Goal: Transaction & Acquisition: Purchase product/service

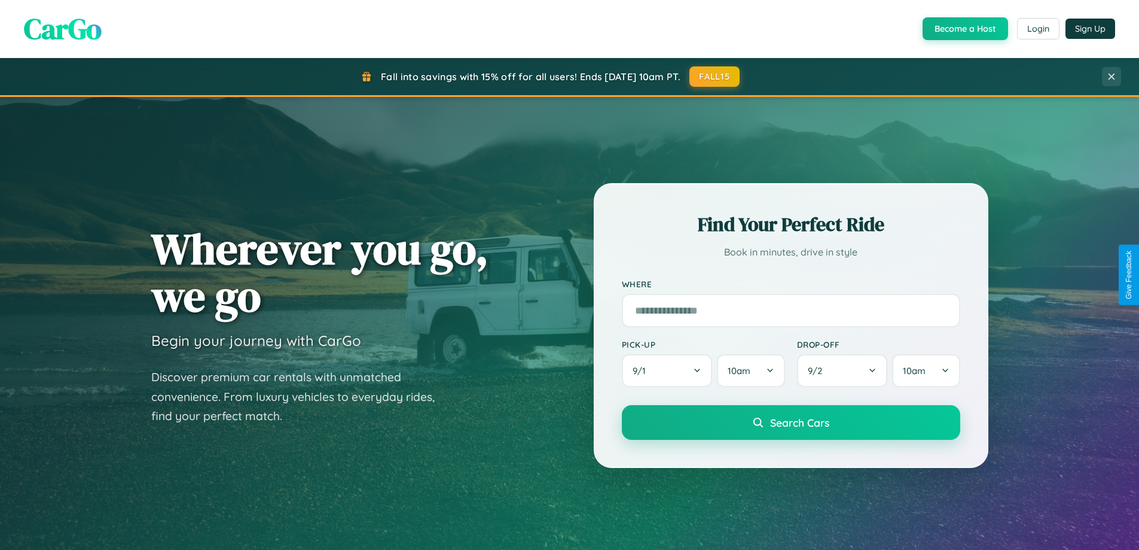
scroll to position [35, 0]
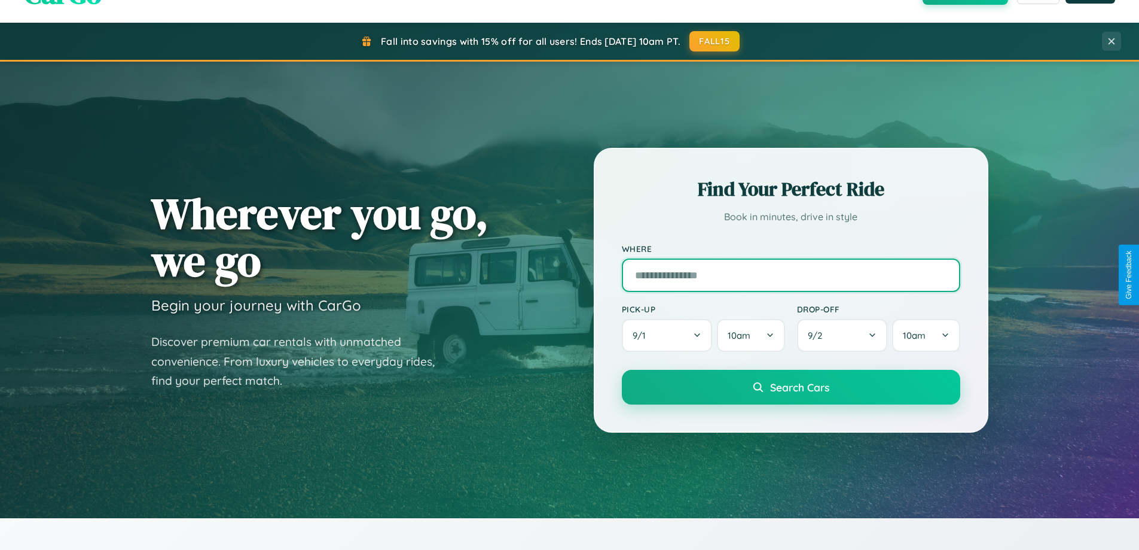
click at [791, 275] on input "text" at bounding box center [791, 274] width 339 height 33
type input "**********"
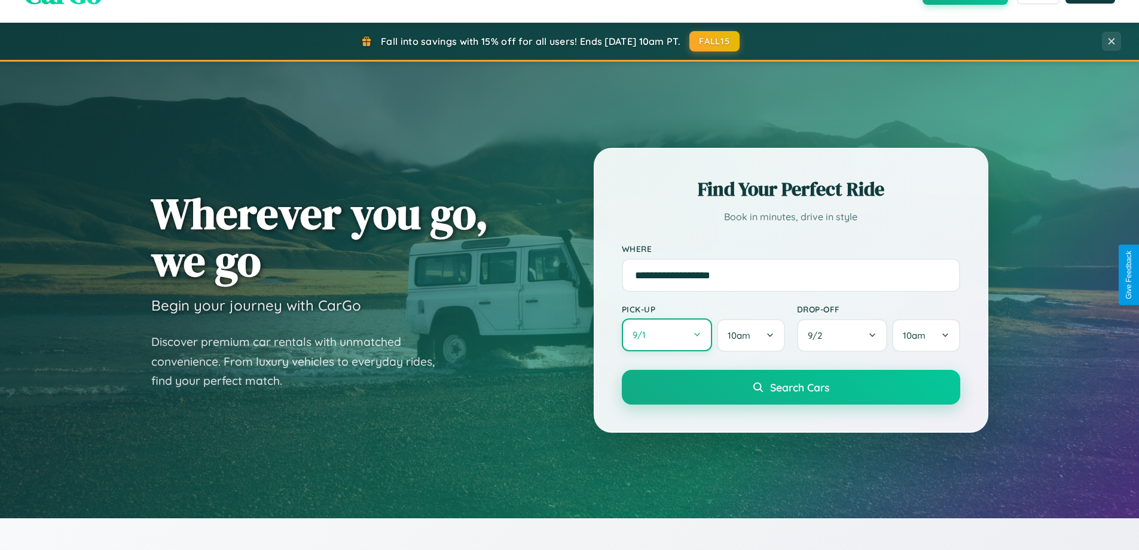
click at [667, 336] on button "9 / 1" at bounding box center [667, 334] width 91 height 33
select select "*"
select select "****"
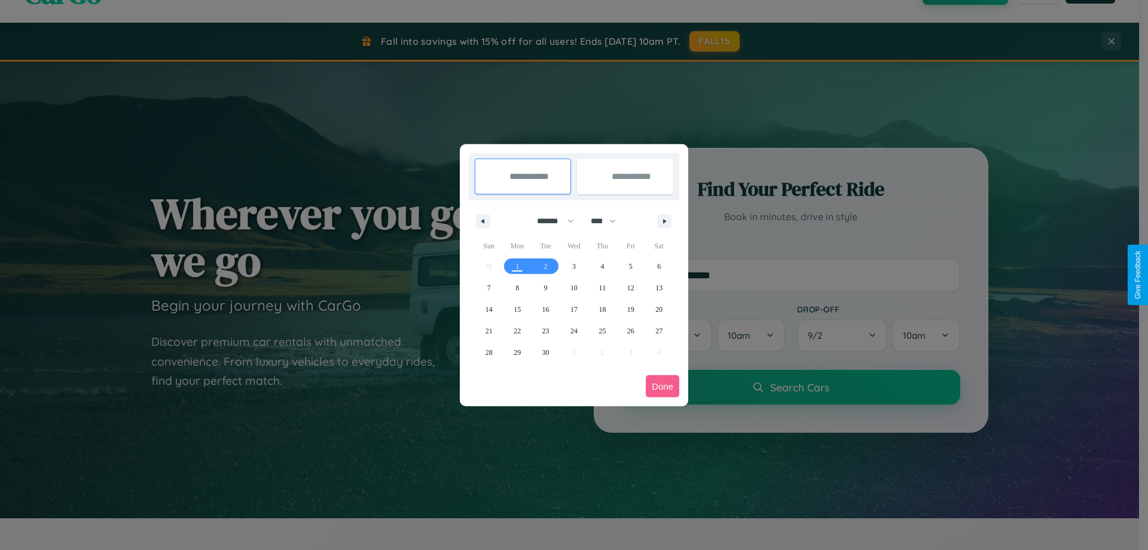
click at [550, 221] on select "******* ******** ***** ***** *** **** **** ****** ********* ******* ******** **…" at bounding box center [553, 221] width 51 height 20
select select "*"
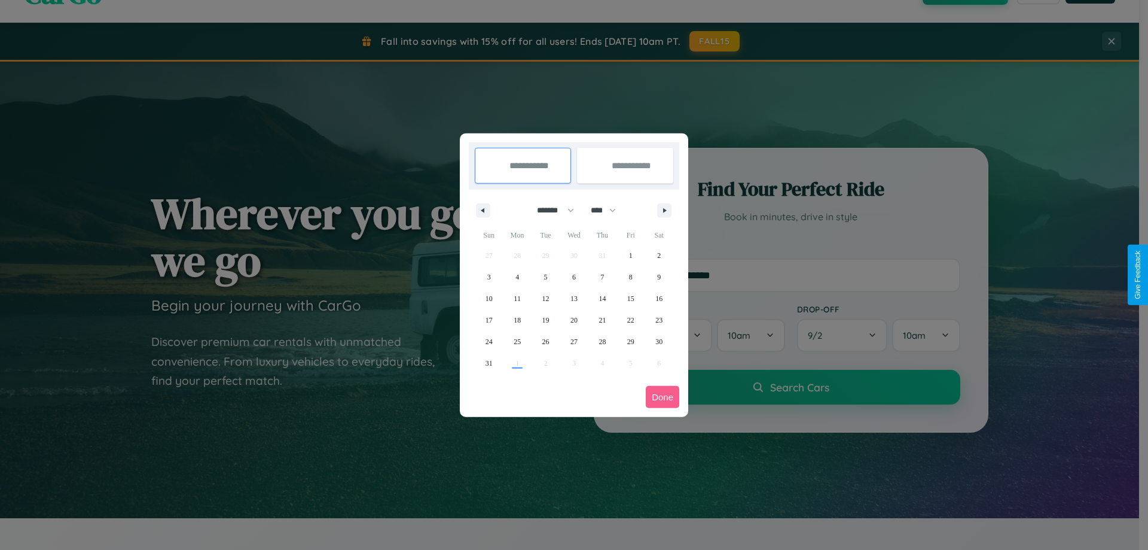
drag, startPoint x: 609, startPoint y: 210, endPoint x: 574, endPoint y: 240, distance: 45.8
click at [609, 210] on select "**** **** **** **** **** **** **** **** **** **** **** **** **** **** **** ****…" at bounding box center [603, 210] width 36 height 20
select select "****"
click at [602, 298] on span "13" at bounding box center [602, 299] width 7 height 22
type input "**********"
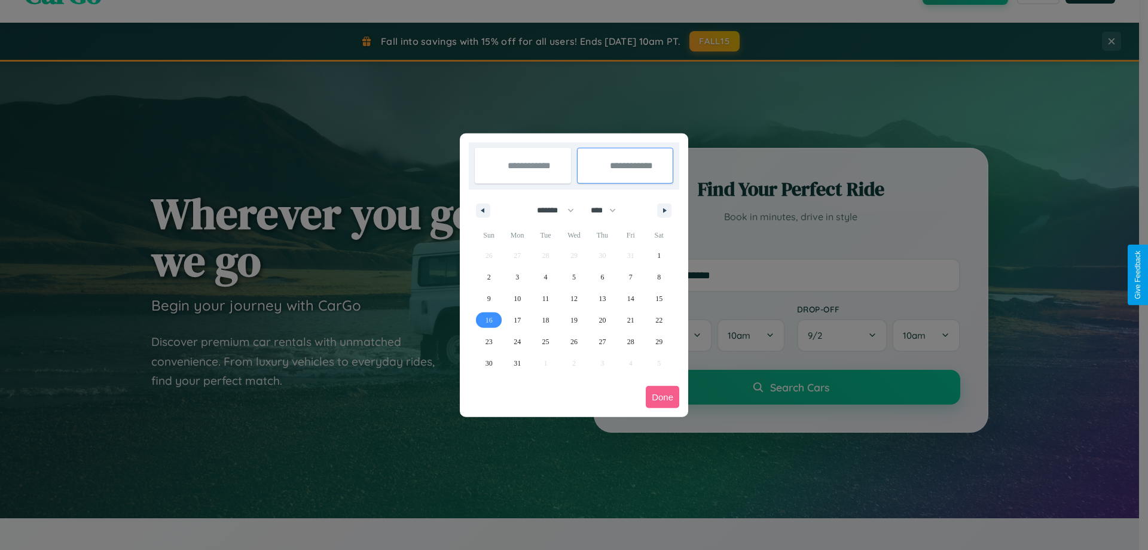
click at [489, 319] on span "16" at bounding box center [489, 320] width 7 height 22
type input "**********"
click at [663, 397] on button "Done" at bounding box center [662, 397] width 33 height 22
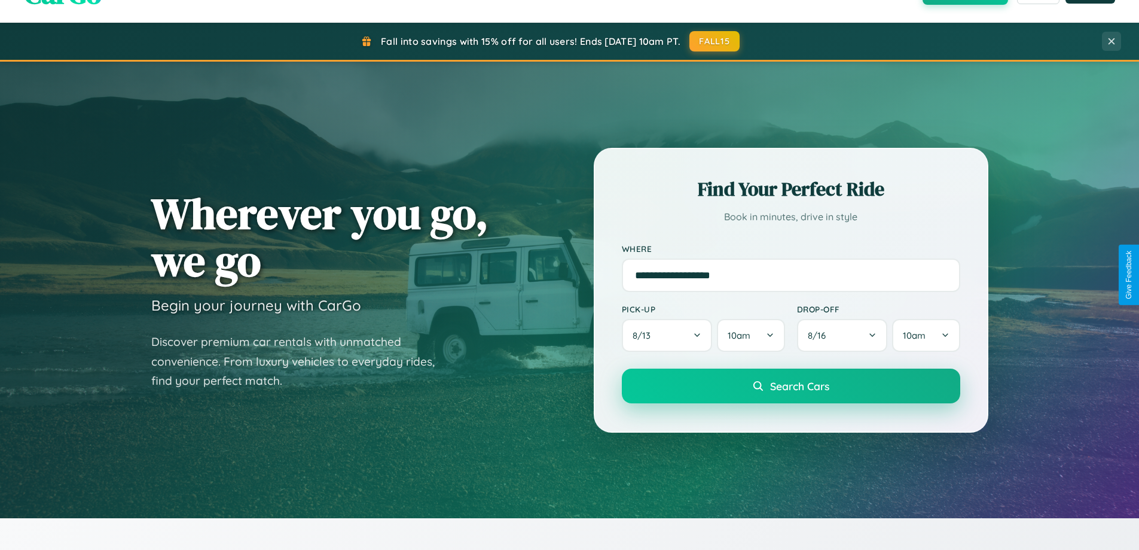
click at [791, 386] on span "Search Cars" at bounding box center [799, 385] width 59 height 13
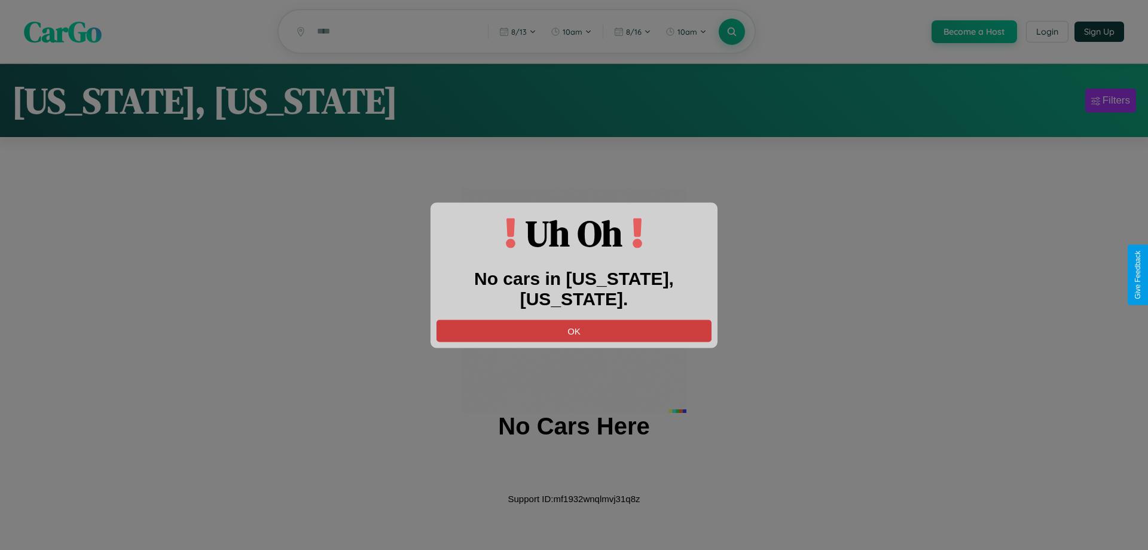
click at [574, 319] on button "OK" at bounding box center [574, 330] width 275 height 22
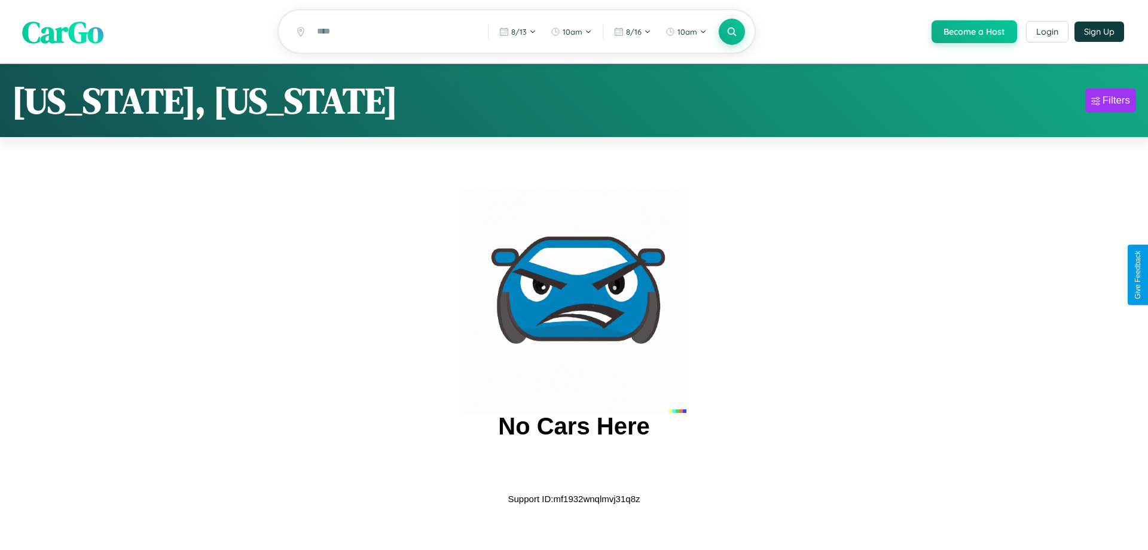
click at [63, 32] on span "CarGo" at bounding box center [62, 31] width 81 height 41
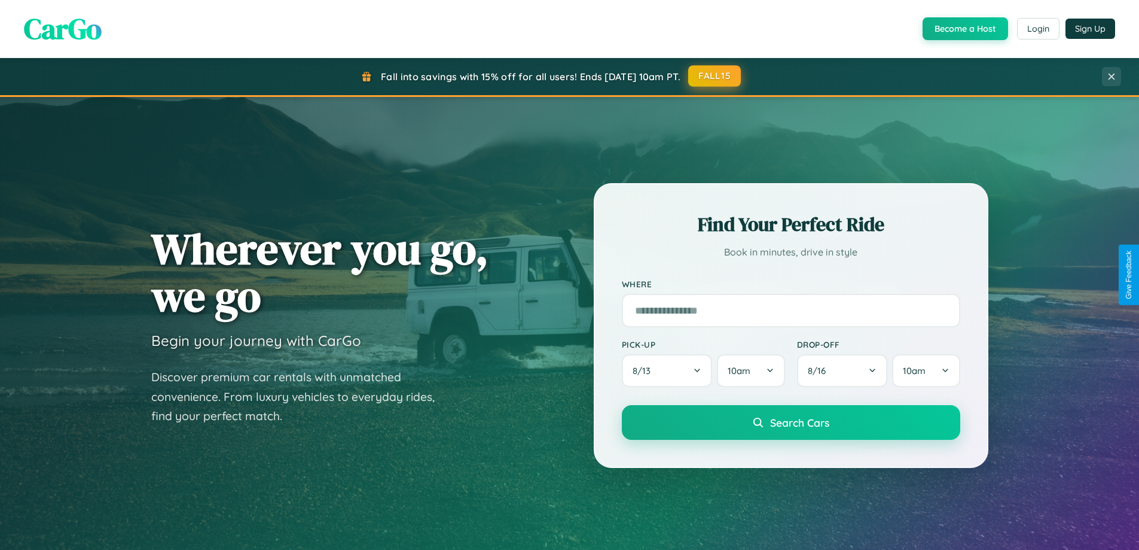
click at [715, 76] on button "FALL15" at bounding box center [714, 76] width 53 height 22
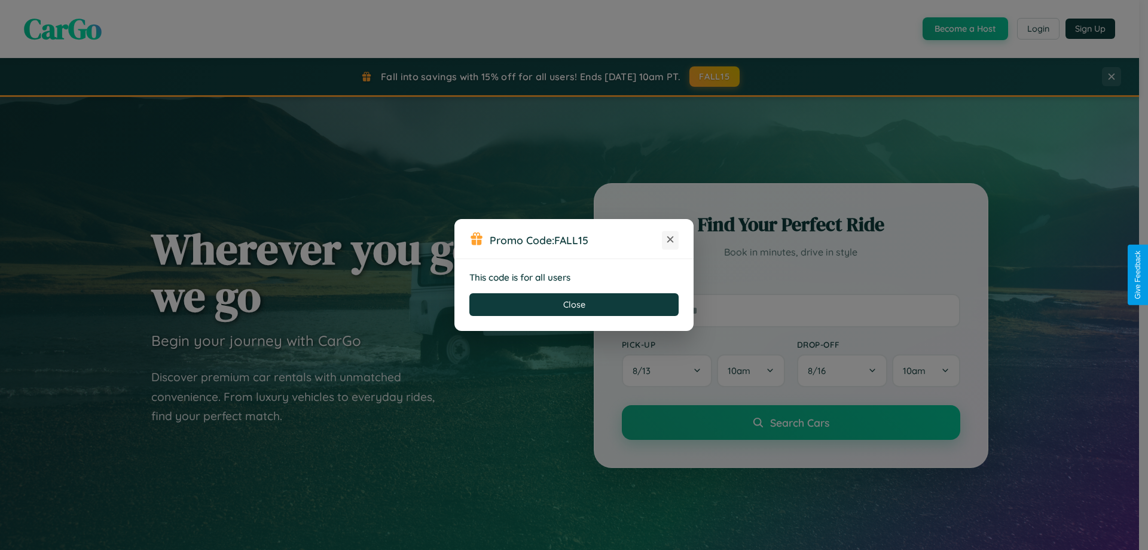
click at [670, 240] on icon at bounding box center [670, 239] width 12 height 12
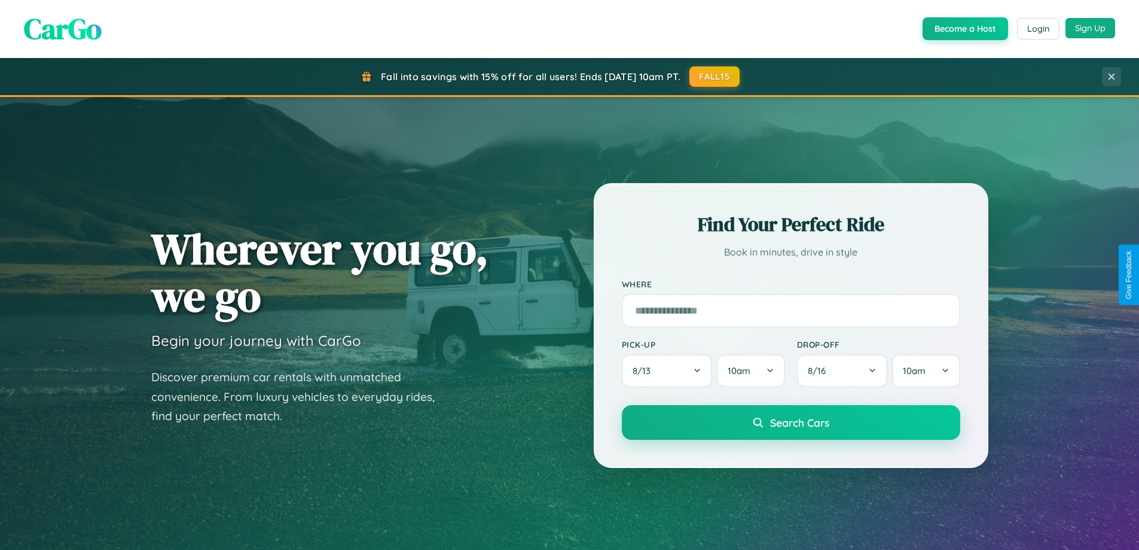
click at [1090, 29] on button "Sign Up" at bounding box center [1091, 28] width 50 height 20
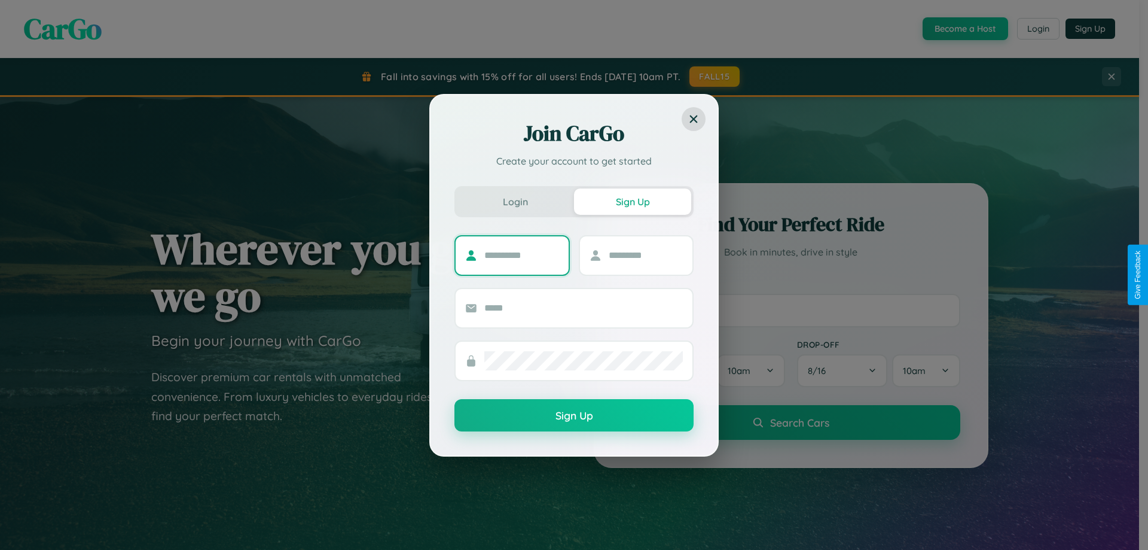
click at [522, 255] on input "text" at bounding box center [521, 255] width 75 height 19
type input "*****"
click at [645, 255] on input "text" at bounding box center [646, 255] width 75 height 19
type input "*****"
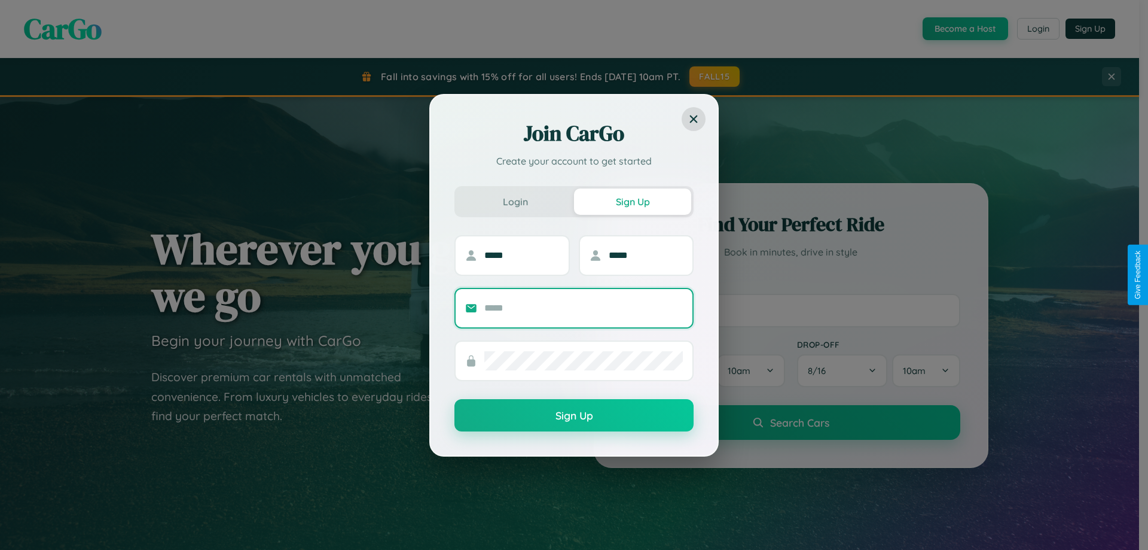
click at [584, 307] on input "text" at bounding box center [583, 307] width 199 height 19
type input "**********"
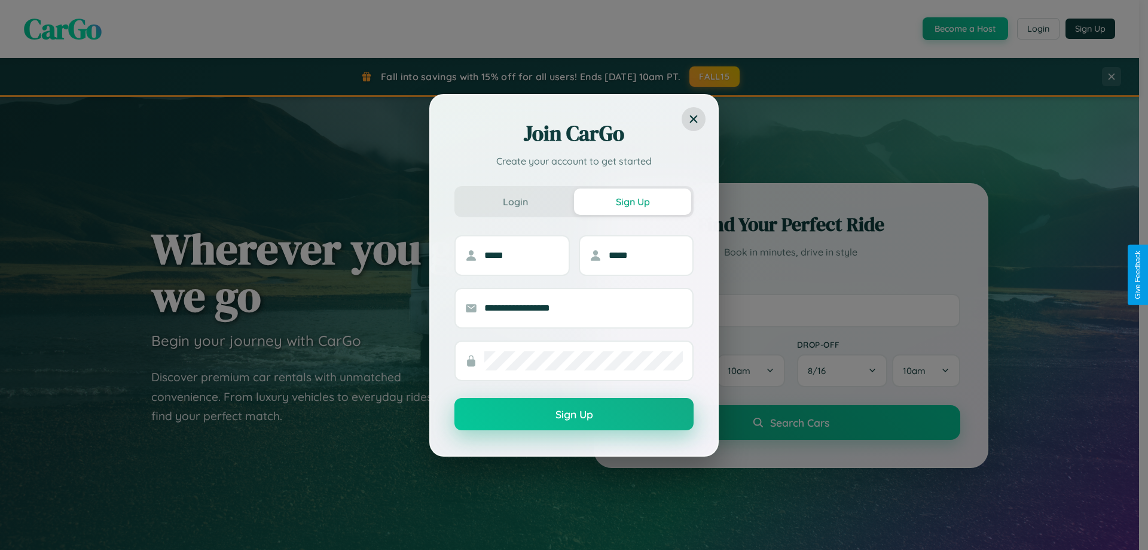
click at [574, 414] on button "Sign Up" at bounding box center [574, 414] width 239 height 32
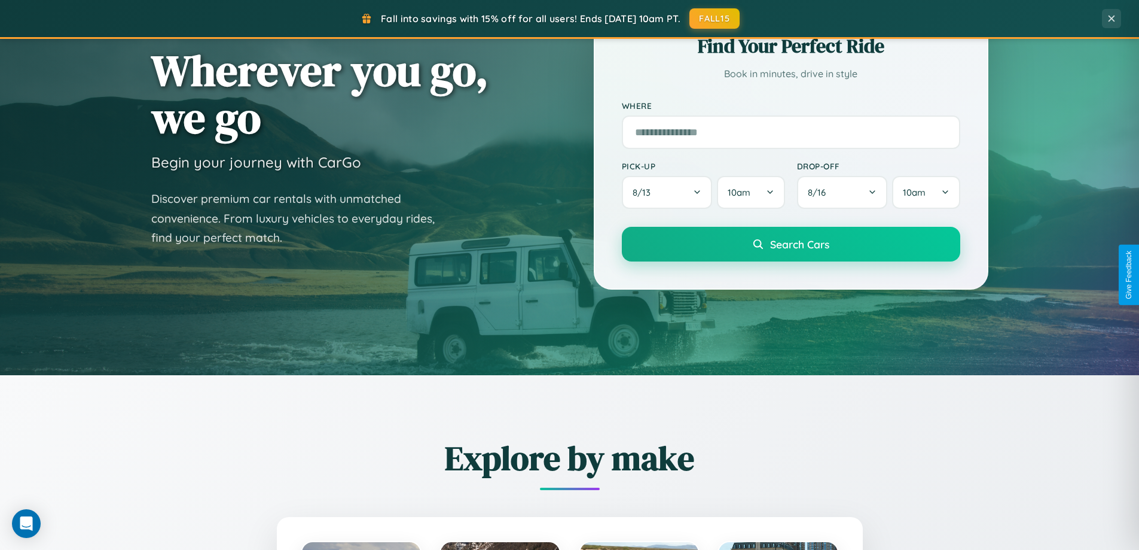
scroll to position [516, 0]
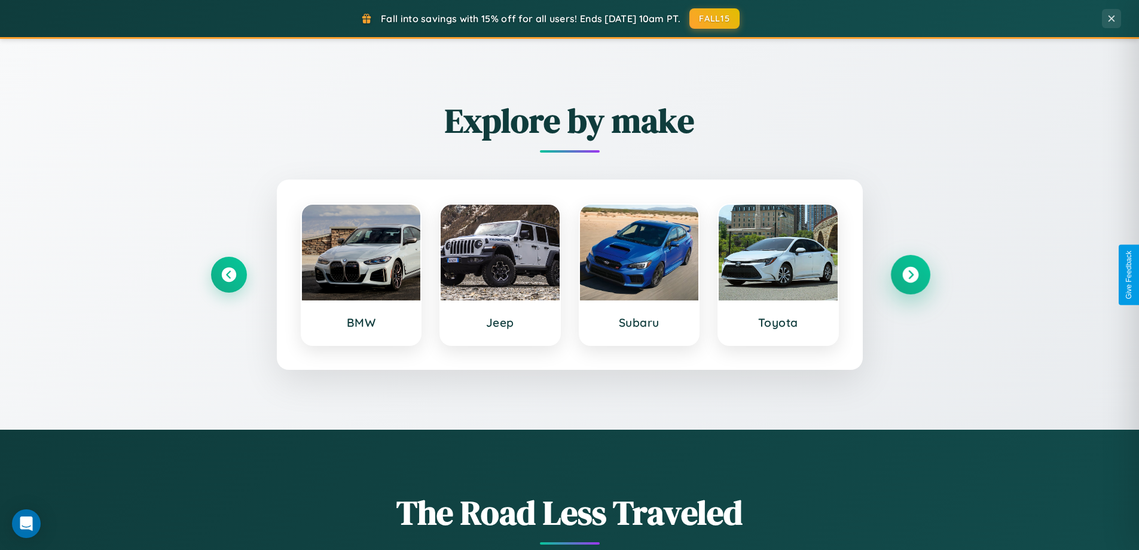
click at [910, 275] on icon at bounding box center [911, 275] width 16 height 16
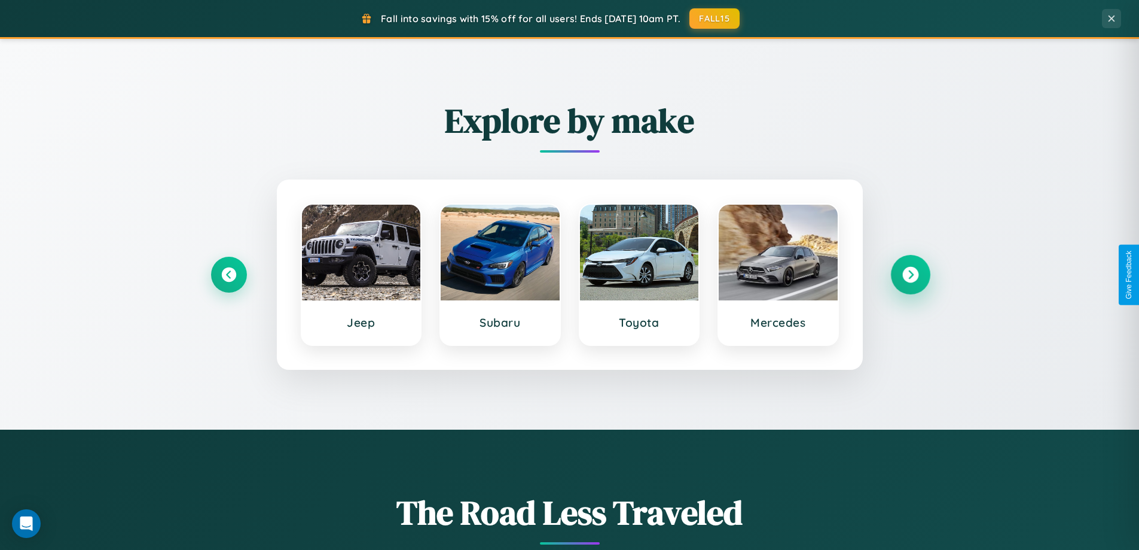
click at [910, 275] on icon at bounding box center [911, 275] width 16 height 16
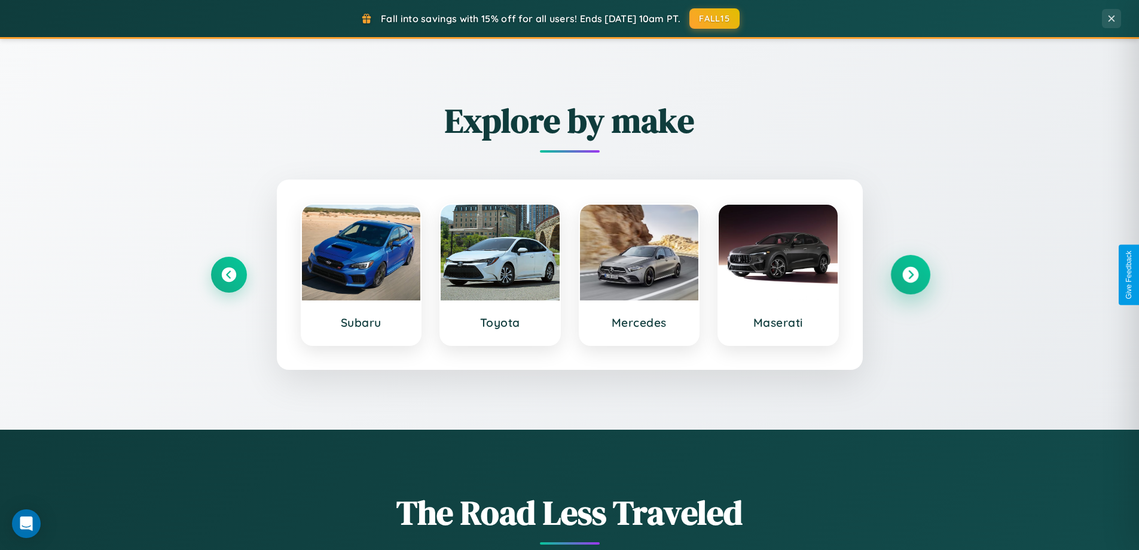
click at [910, 275] on icon at bounding box center [911, 275] width 16 height 16
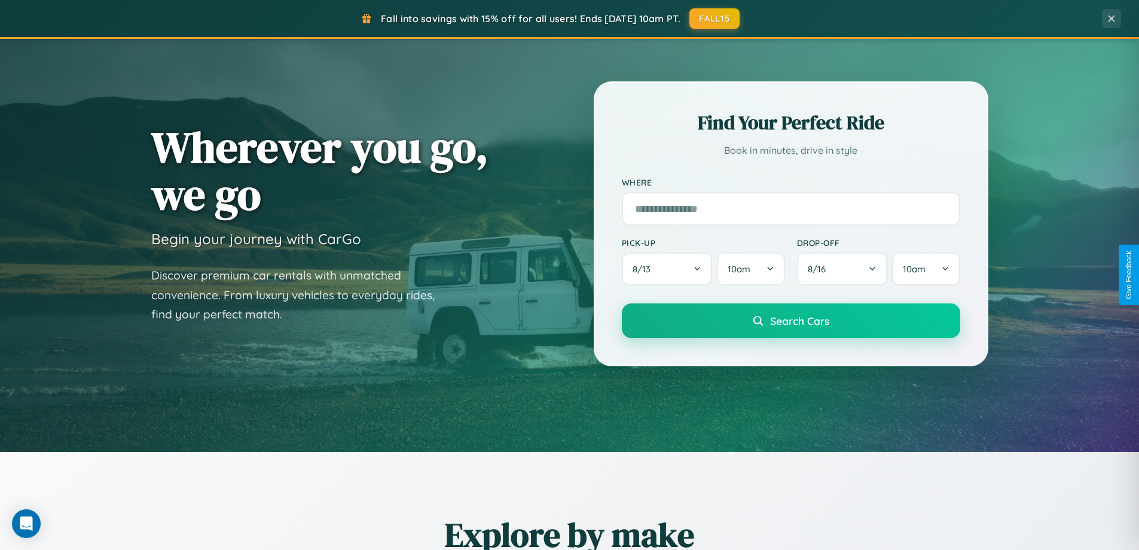
scroll to position [35, 0]
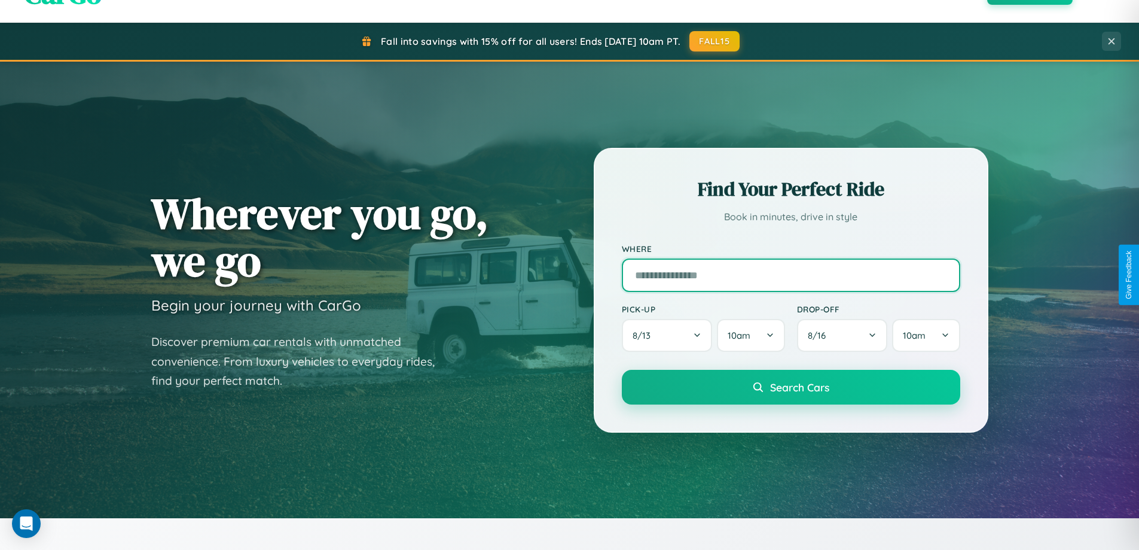
click at [791, 275] on input "text" at bounding box center [791, 274] width 339 height 33
type input "******"
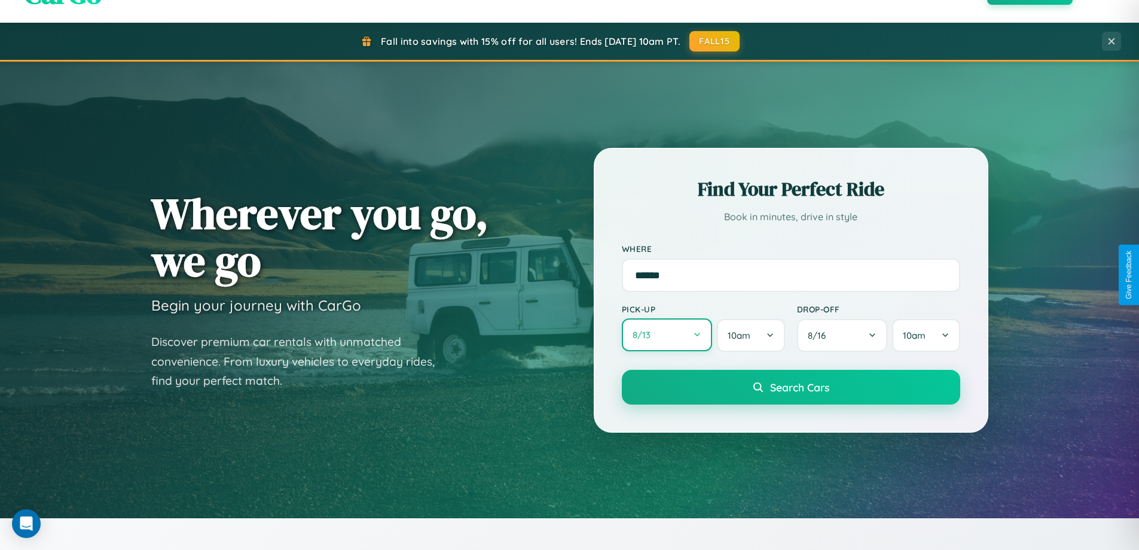
click at [667, 335] on button "8 / 13" at bounding box center [667, 334] width 91 height 33
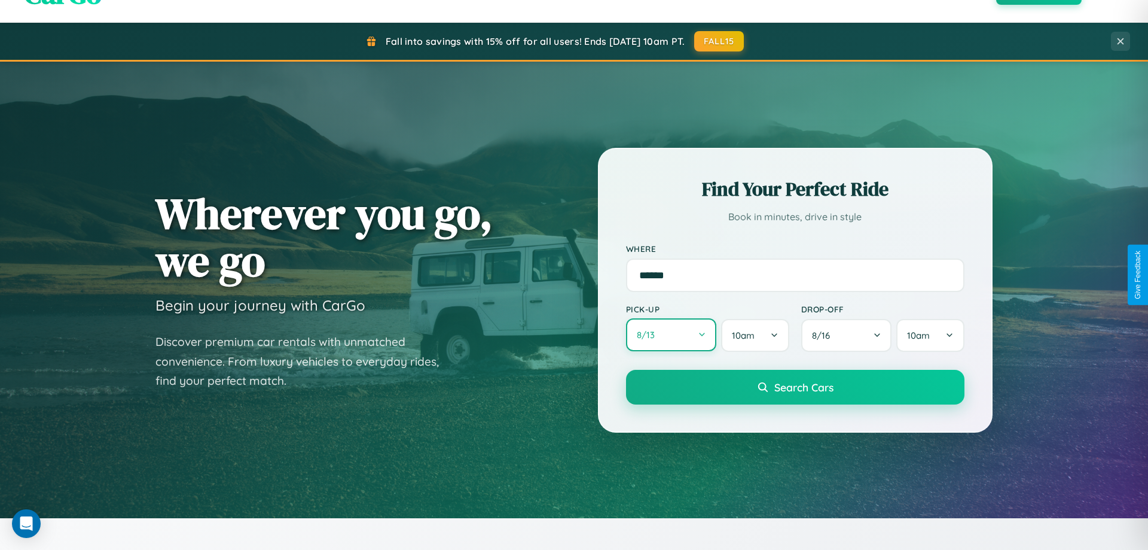
select select "*"
select select "****"
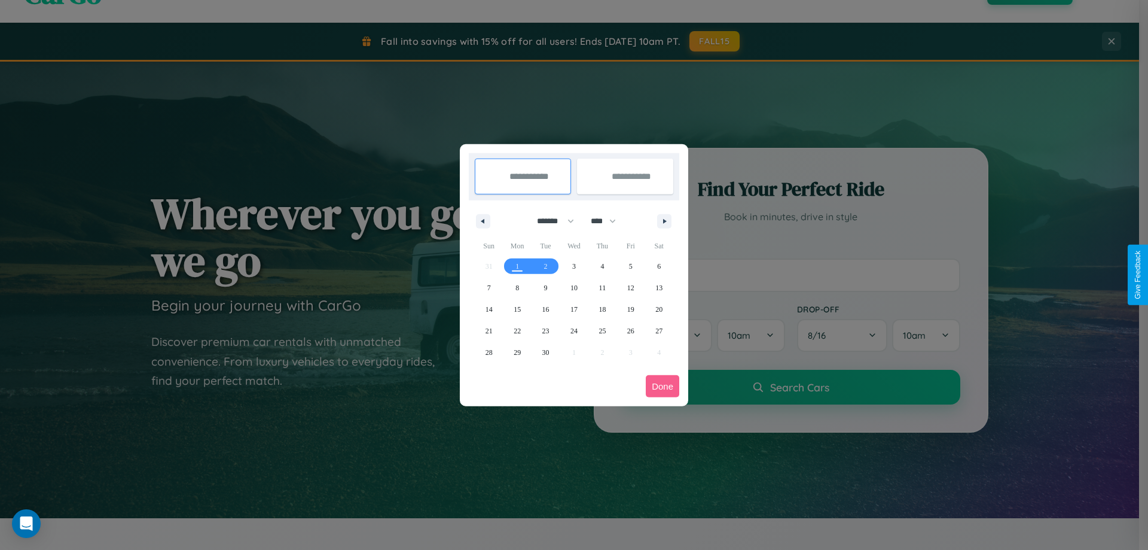
click at [550, 221] on select "******* ******** ***** ***** *** **** **** ****** ********* ******* ******** **…" at bounding box center [553, 221] width 51 height 20
select select "**"
click at [602, 266] on span "4" at bounding box center [603, 266] width 4 height 22
type input "**********"
click at [517, 287] on span "8" at bounding box center [518, 288] width 4 height 22
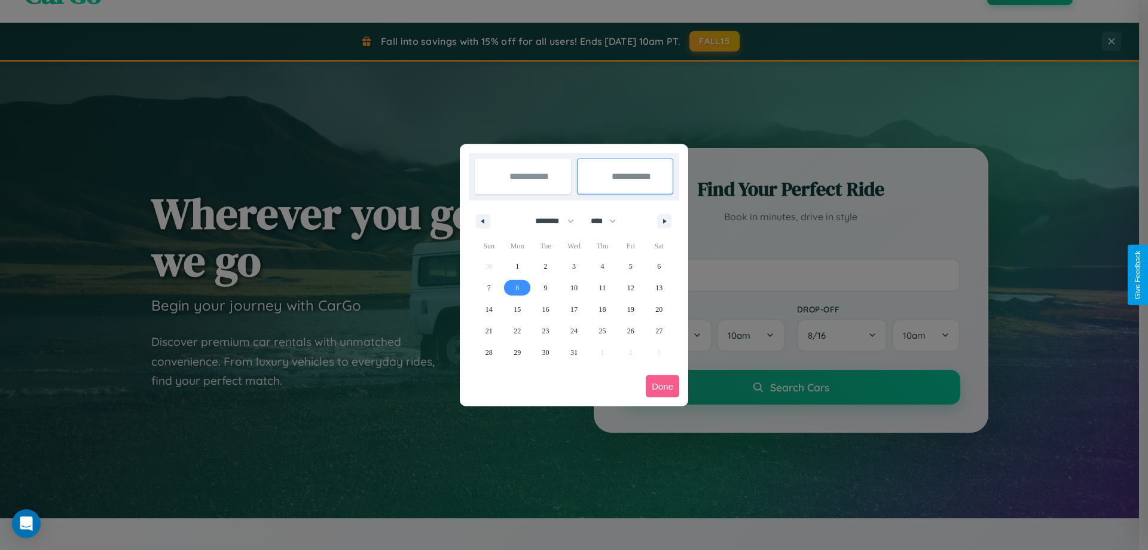
type input "**********"
click at [663, 386] on button "Done" at bounding box center [662, 386] width 33 height 22
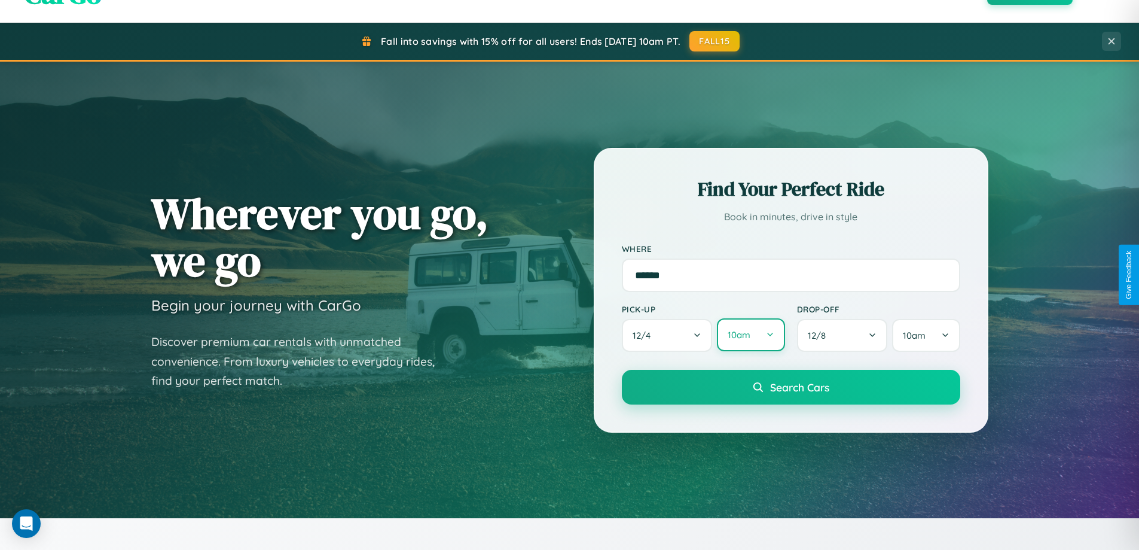
click at [751, 335] on button "10am" at bounding box center [751, 334] width 68 height 33
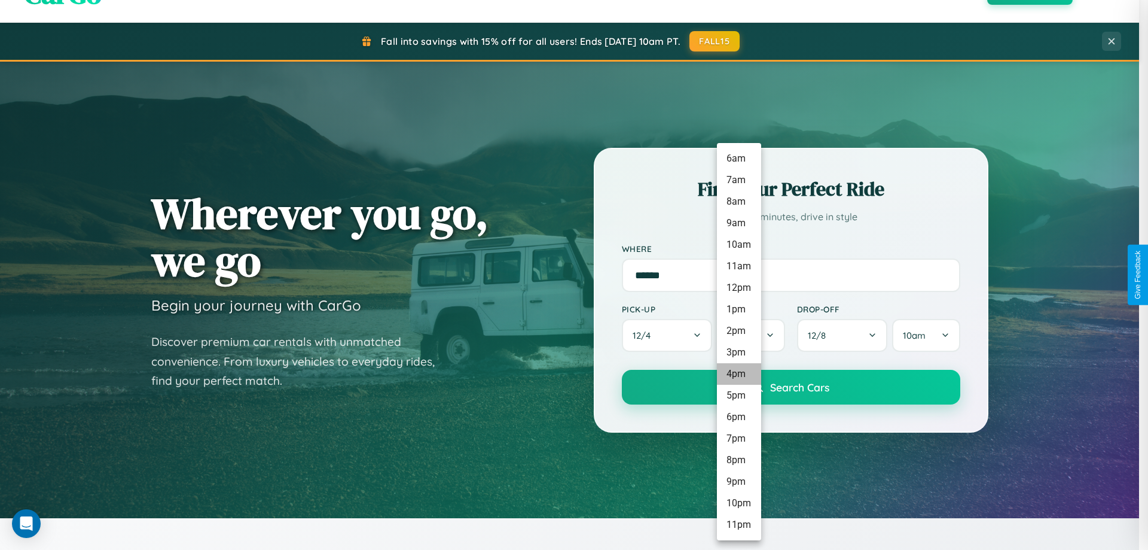
click at [739, 374] on li "4pm" at bounding box center [739, 374] width 44 height 22
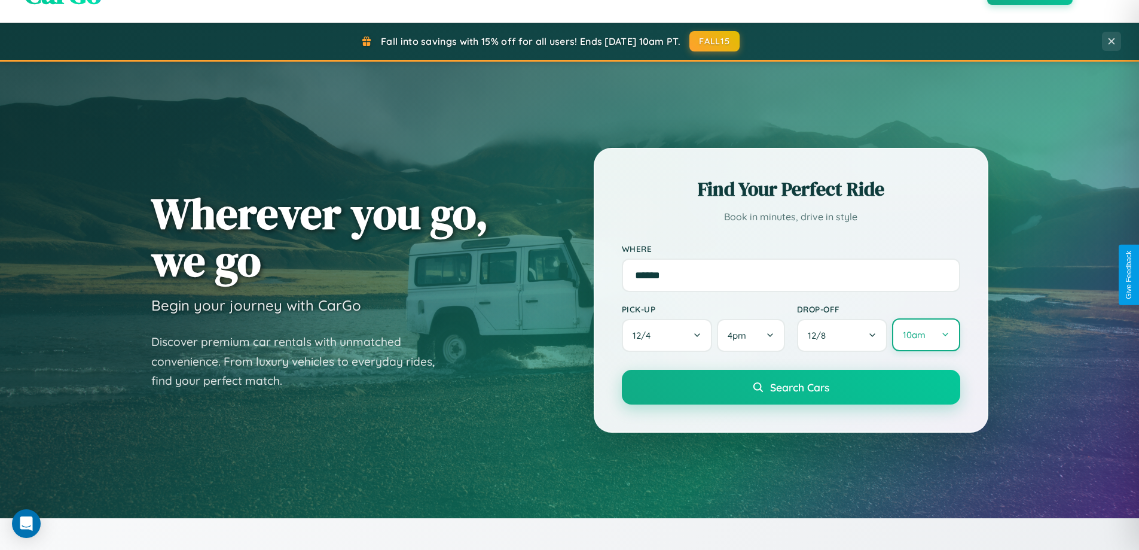
click at [926, 335] on button "10am" at bounding box center [926, 334] width 68 height 33
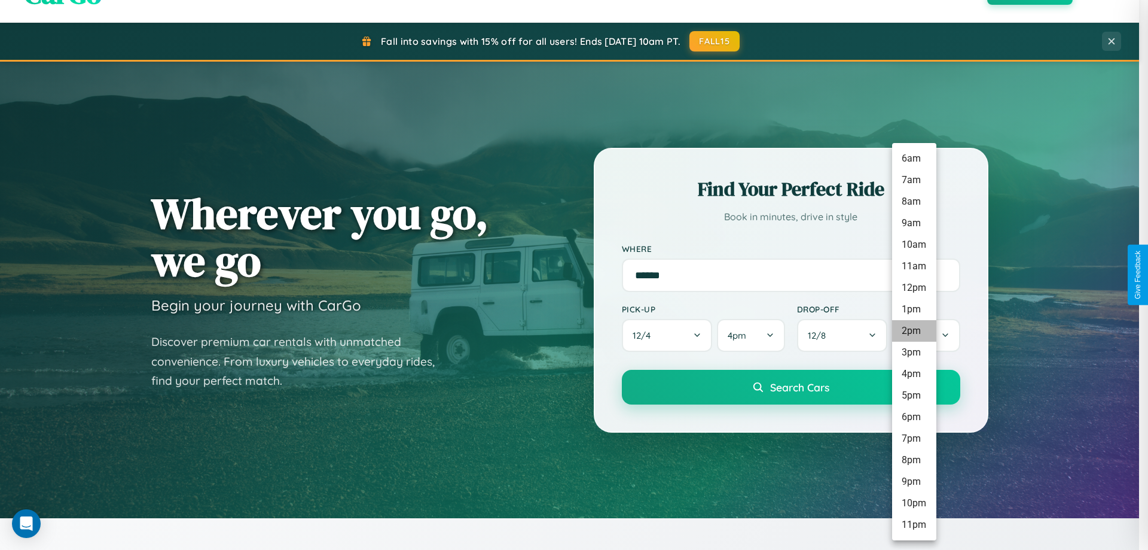
click at [914, 331] on li "2pm" at bounding box center [914, 331] width 44 height 22
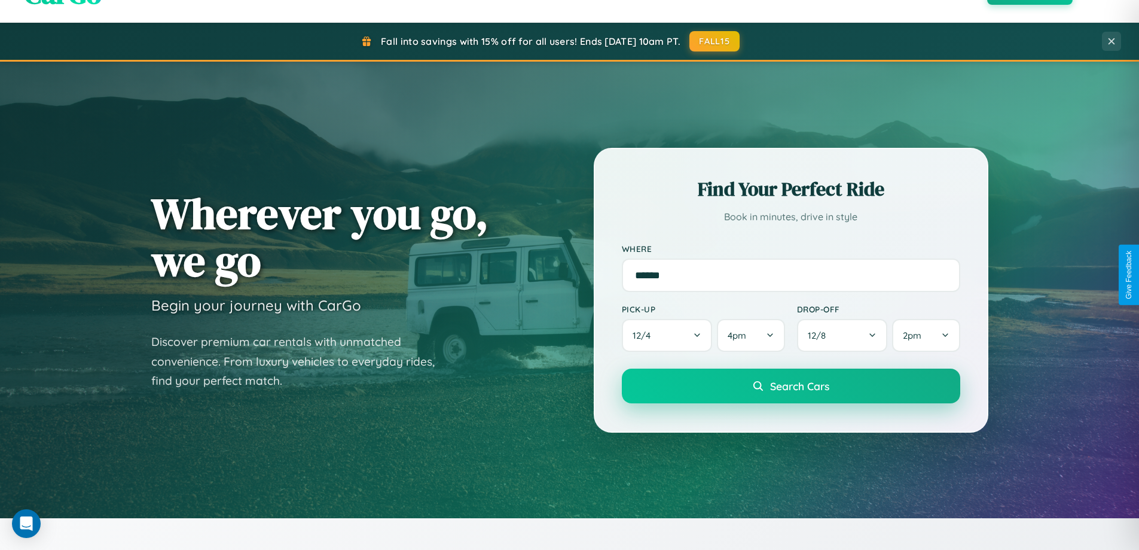
click at [791, 386] on span "Search Cars" at bounding box center [799, 385] width 59 height 13
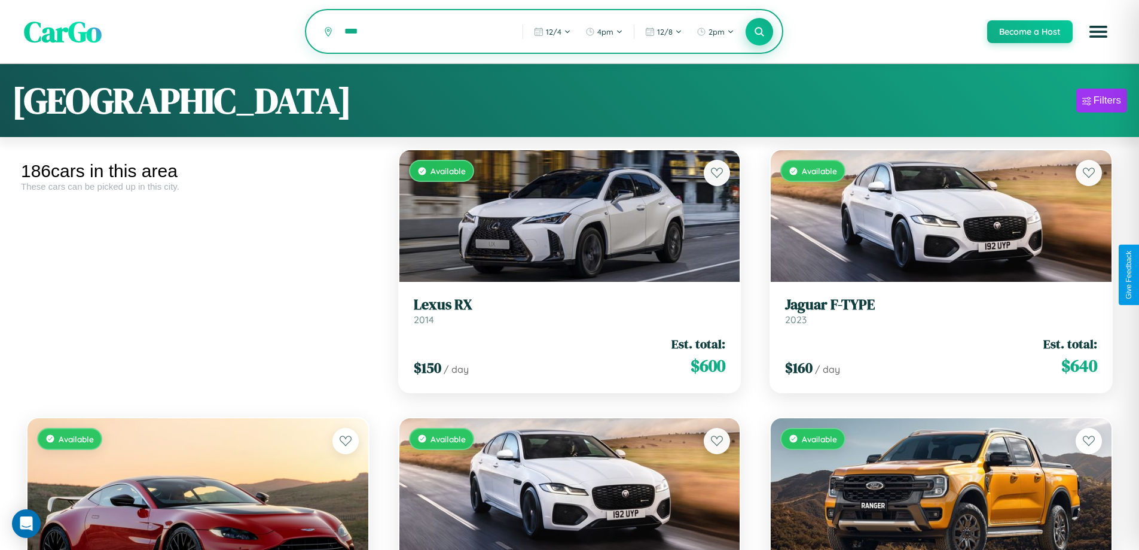
type input "****"
click at [759, 32] on icon at bounding box center [759, 31] width 11 height 11
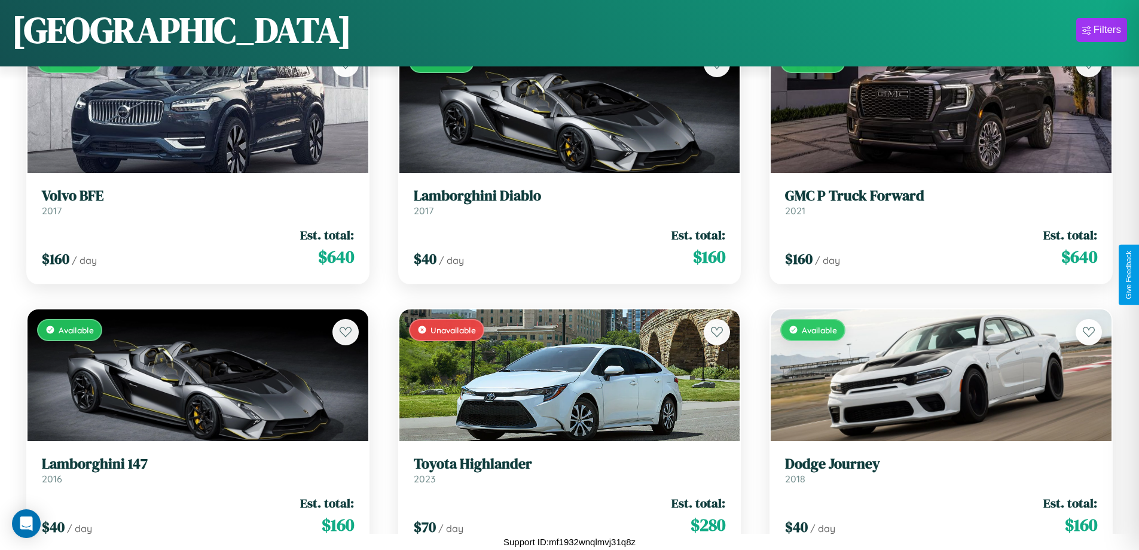
scroll to position [12221, 0]
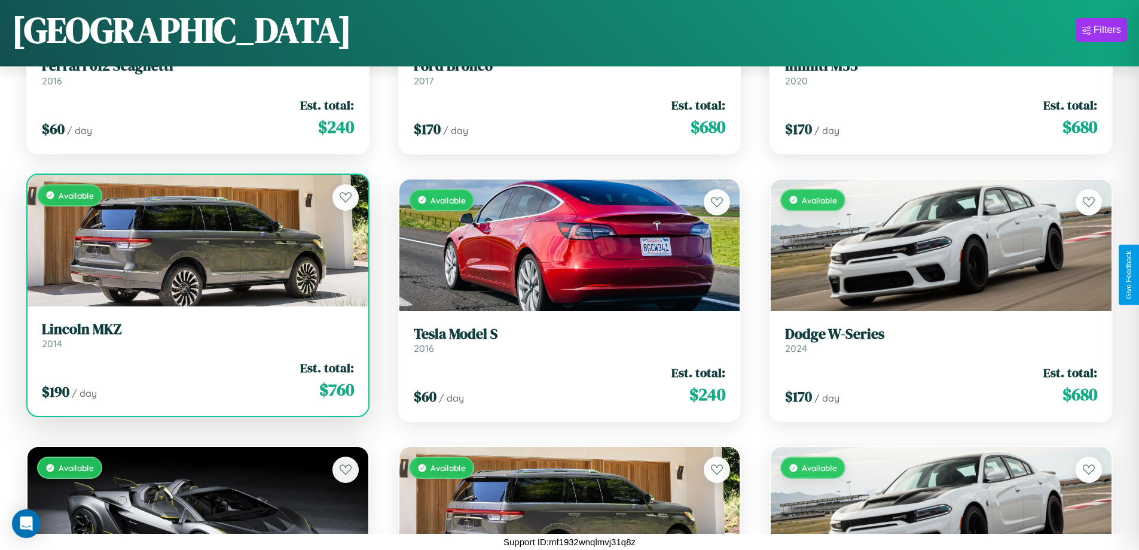
click at [196, 340] on link "Lincoln MKZ 2014" at bounding box center [198, 335] width 312 height 29
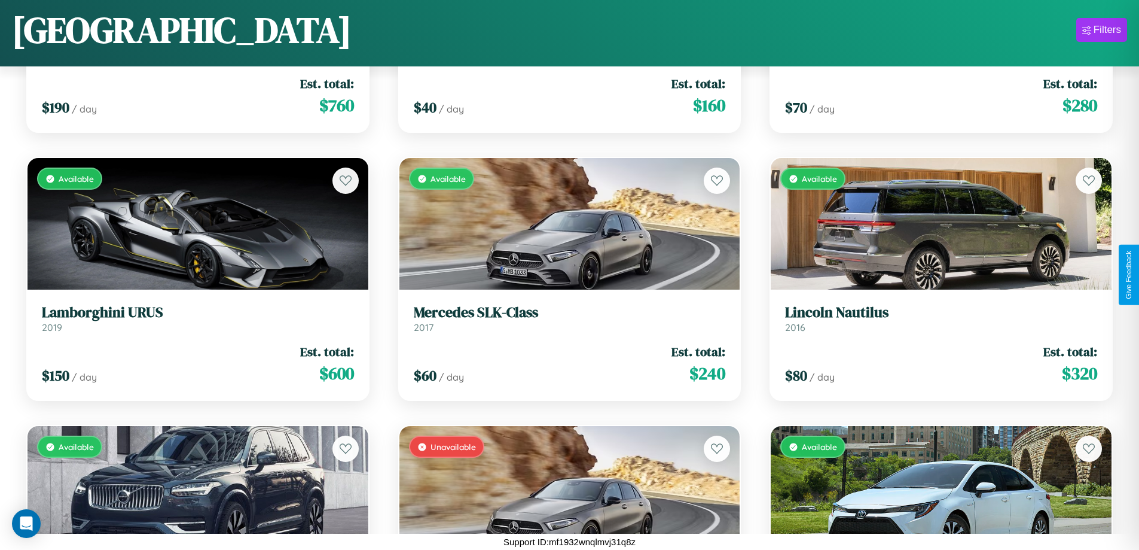
scroll to position [7400, 0]
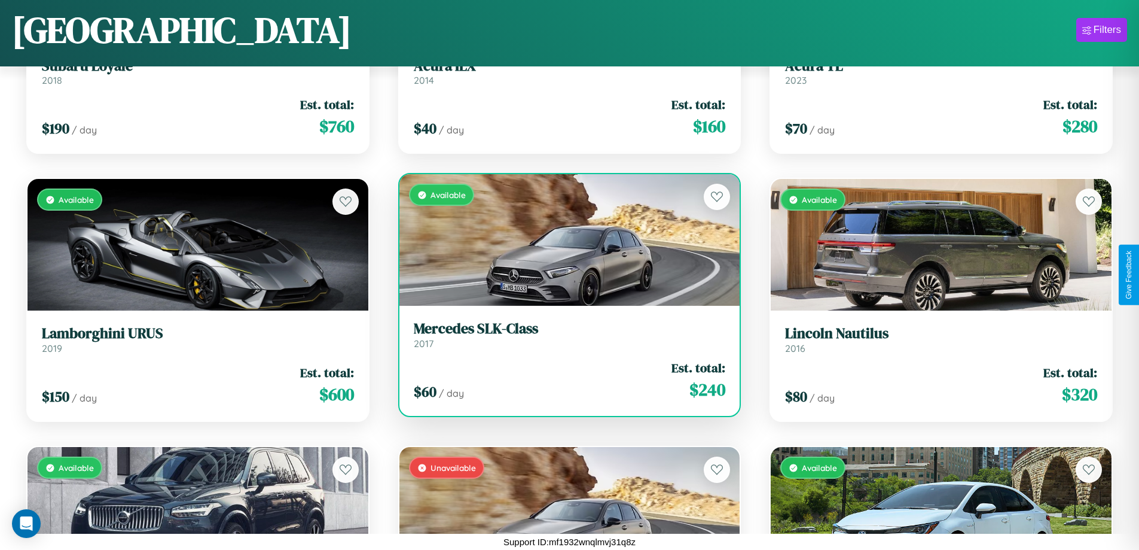
click at [565, 334] on h3 "Mercedes SLK-Class" at bounding box center [570, 328] width 312 height 17
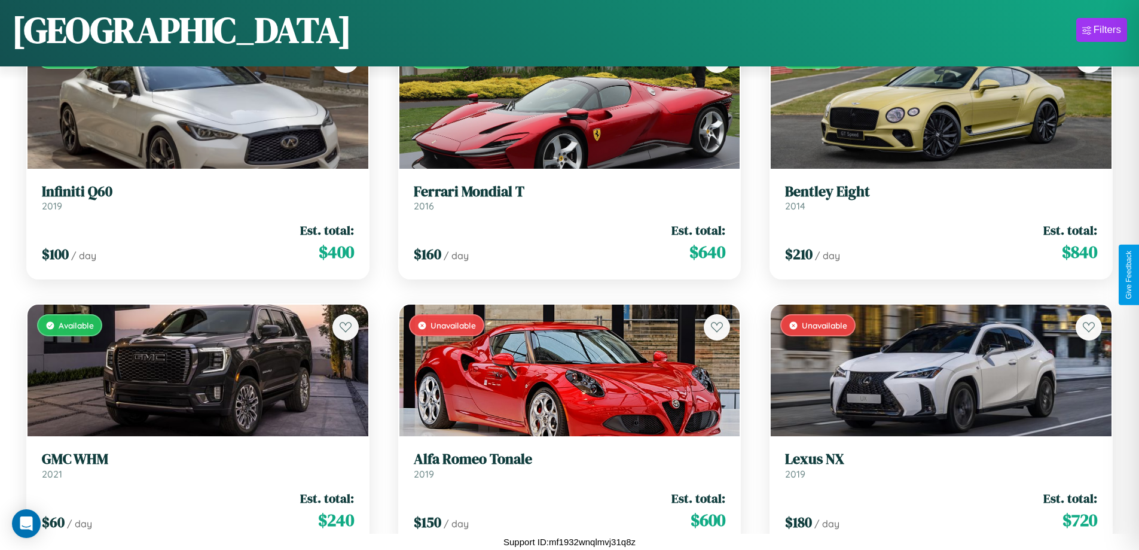
scroll to position [2578, 0]
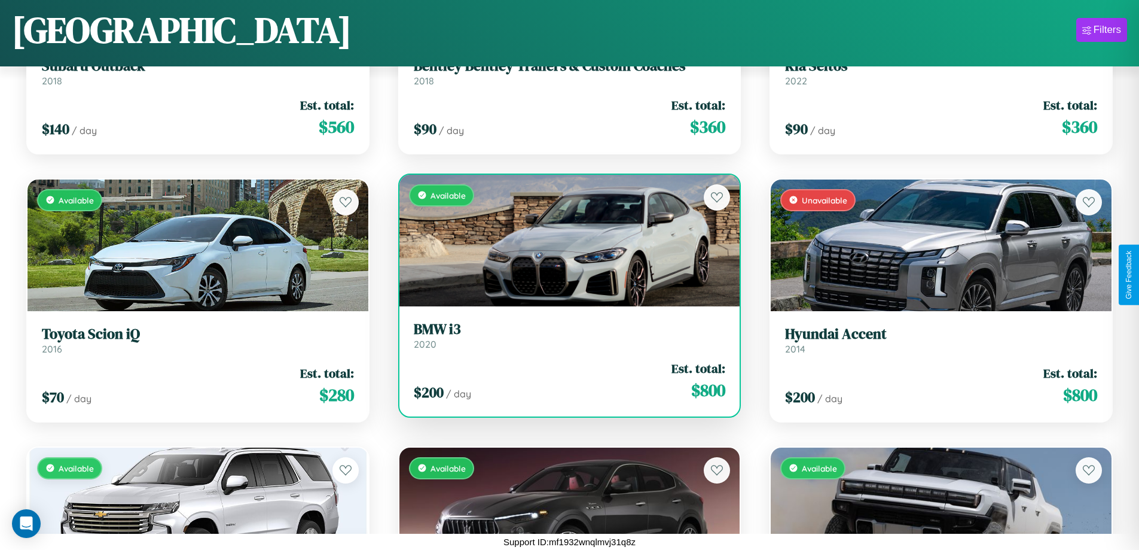
click at [565, 335] on h3 "BMW i3" at bounding box center [570, 329] width 312 height 17
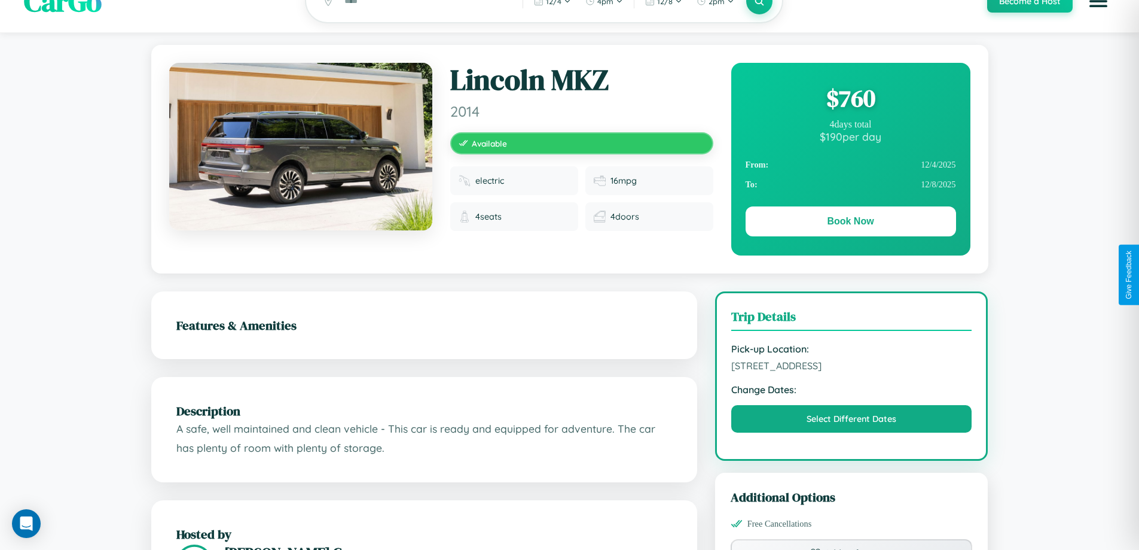
scroll to position [310, 0]
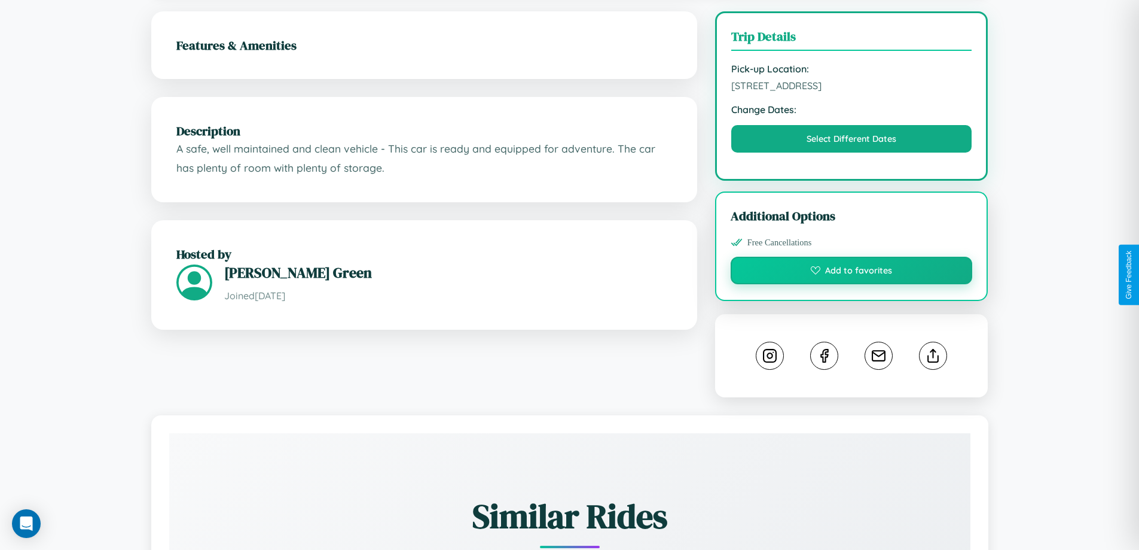
click at [852, 272] on button "Add to favorites" at bounding box center [852, 271] width 242 height 28
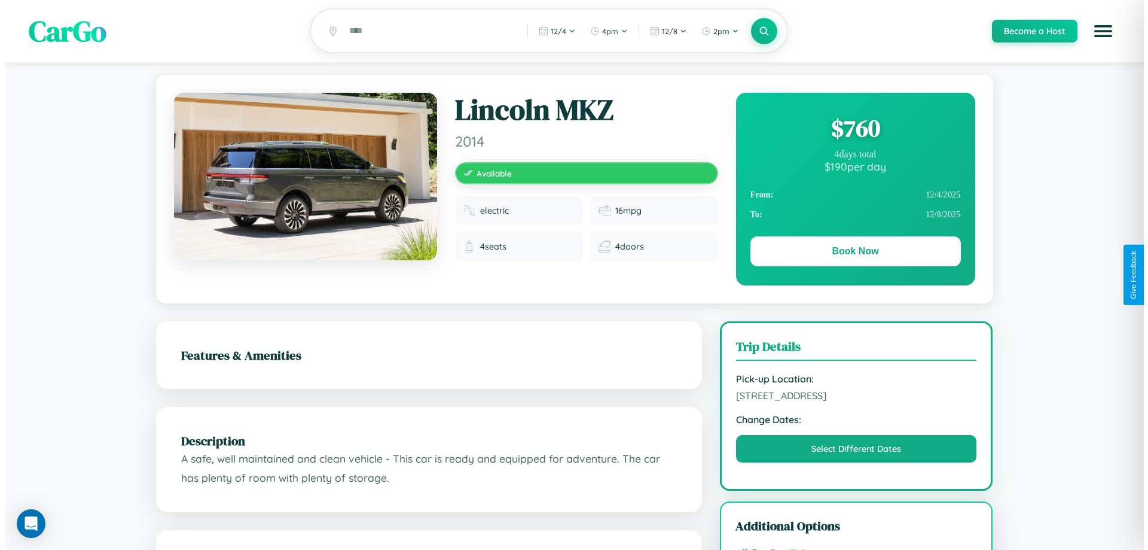
scroll to position [0, 0]
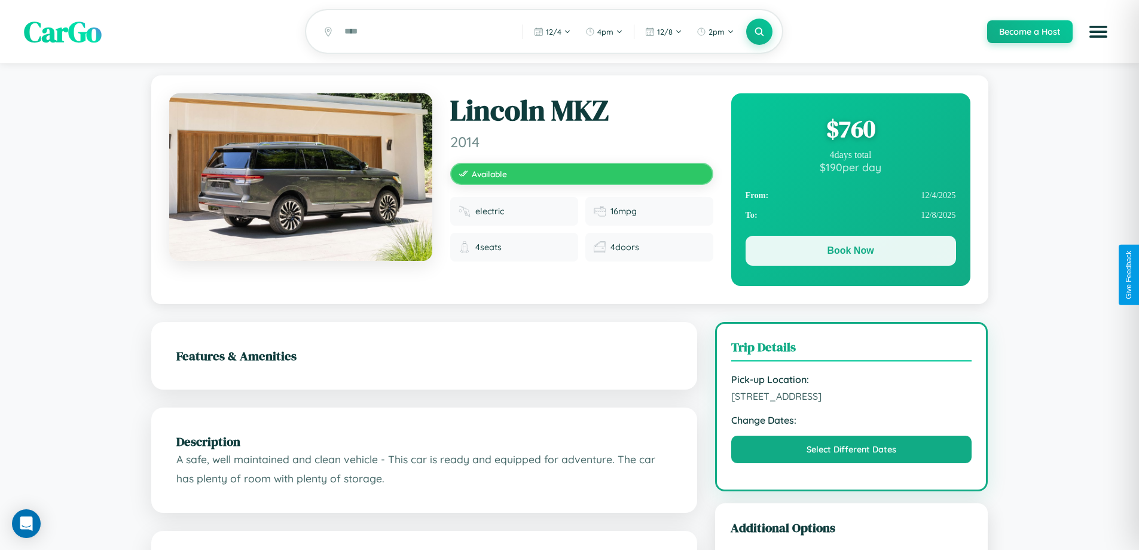
click at [851, 252] on button "Book Now" at bounding box center [851, 251] width 211 height 30
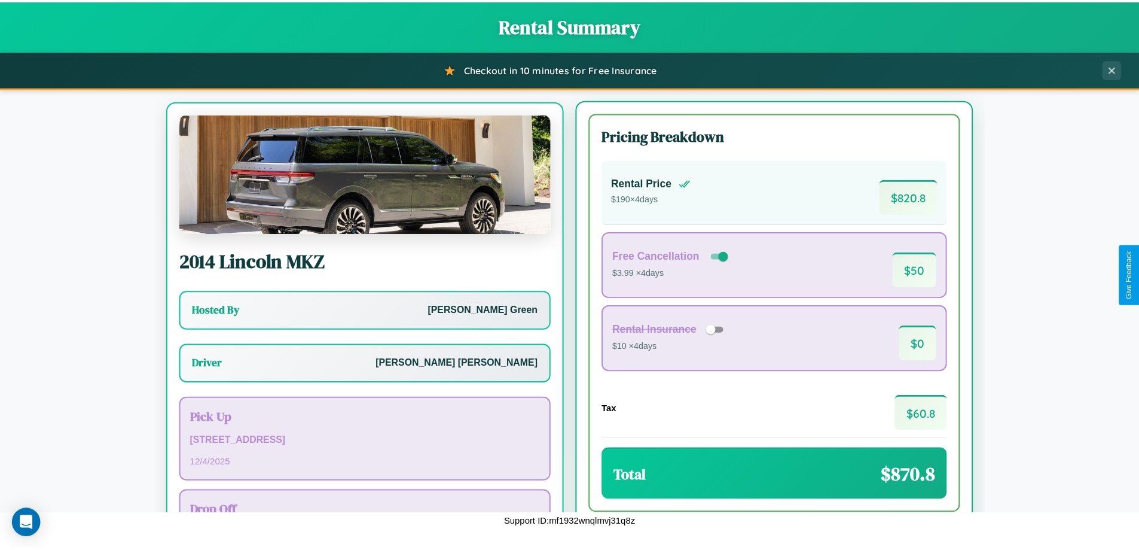
scroll to position [56, 0]
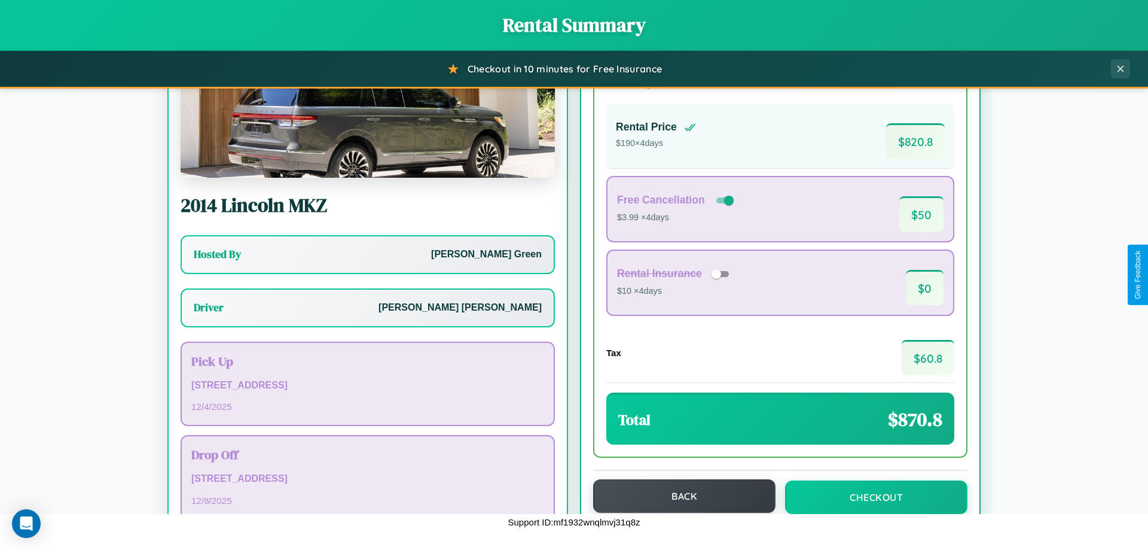
click at [679, 496] on button "Back" at bounding box center [684, 495] width 182 height 33
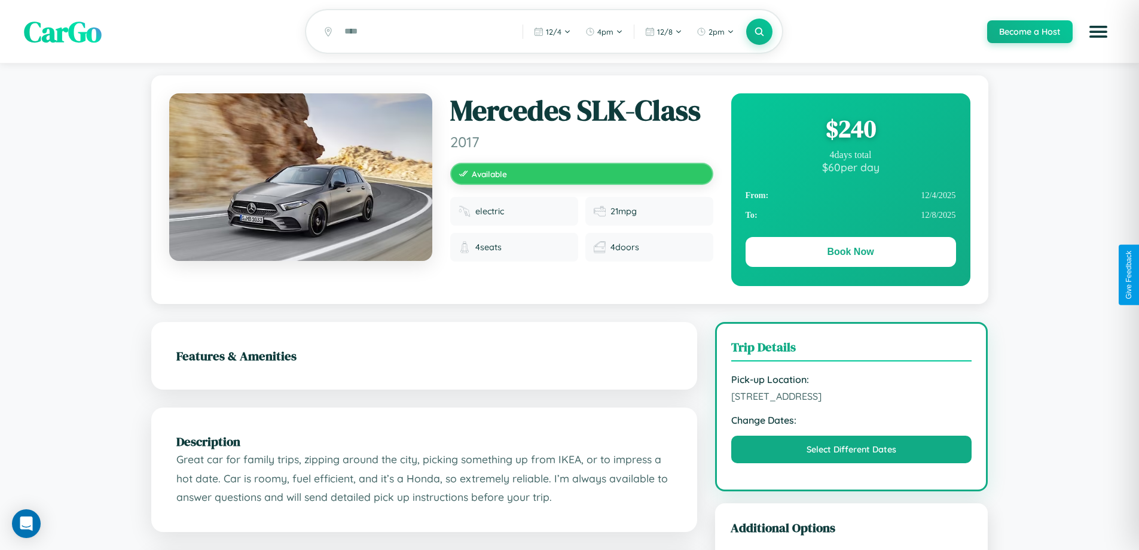
click at [851, 130] on div "$ 240" at bounding box center [851, 128] width 211 height 32
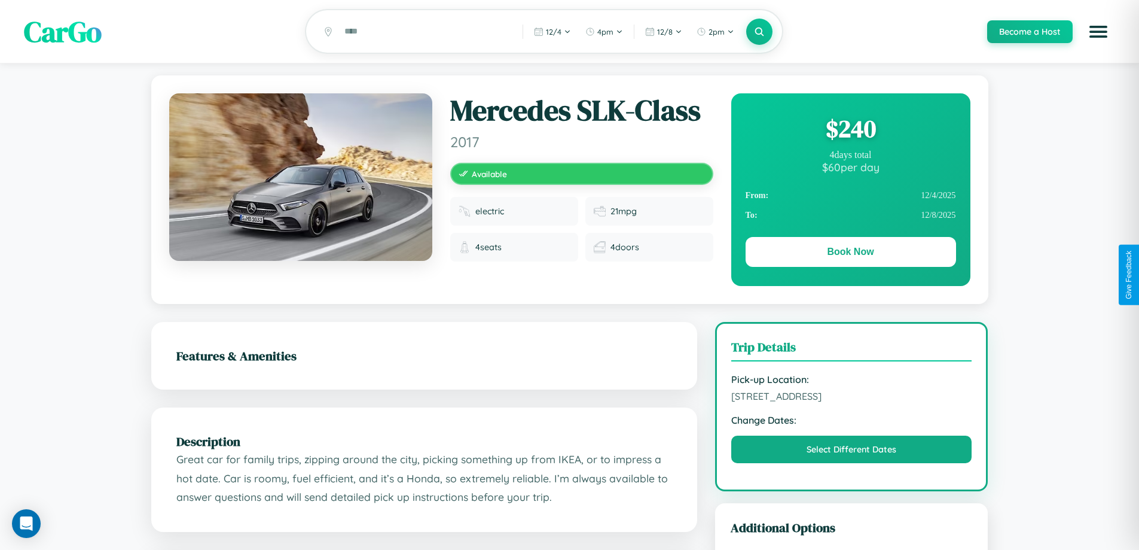
click at [851, 130] on div "$ 240" at bounding box center [851, 128] width 211 height 32
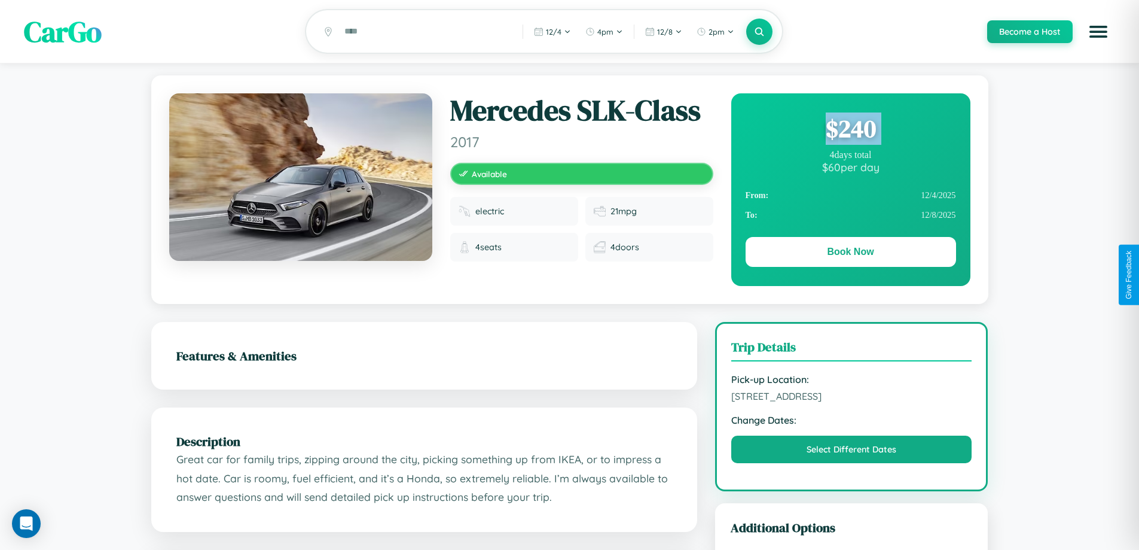
click at [851, 130] on div "$ 240" at bounding box center [851, 128] width 211 height 32
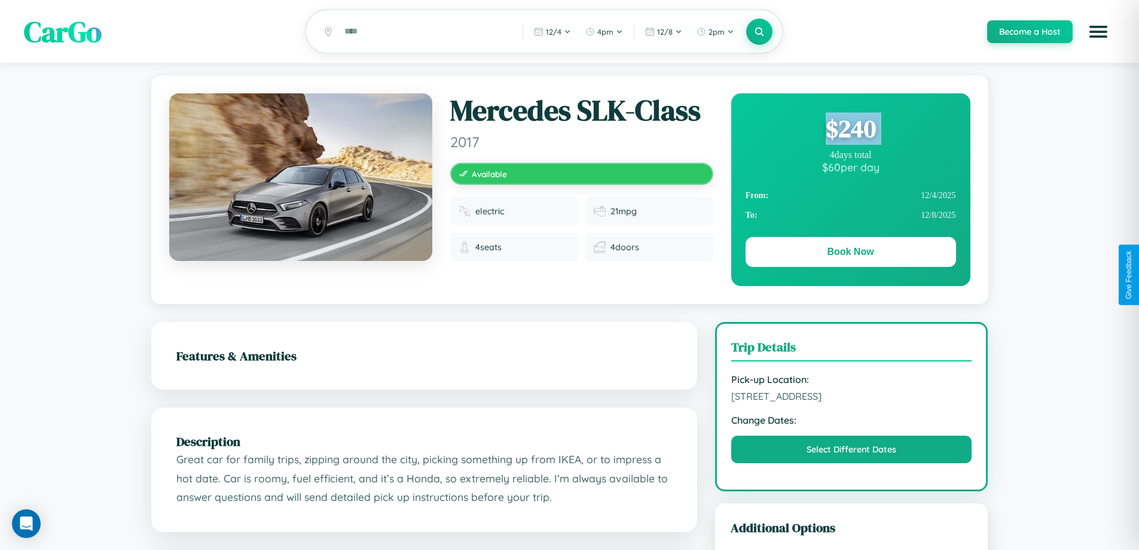
click at [851, 130] on div "$ 240" at bounding box center [851, 128] width 211 height 32
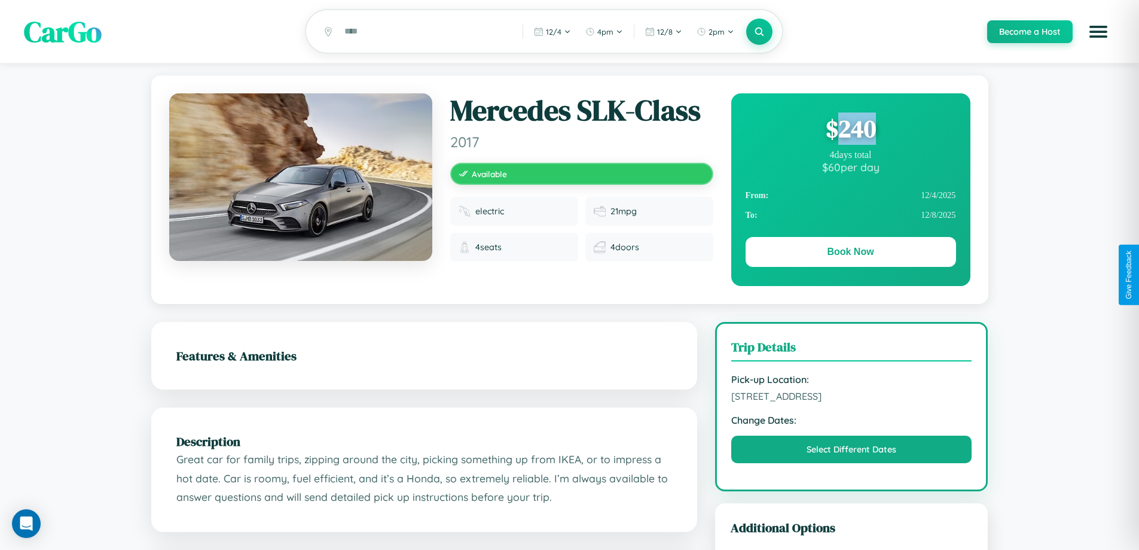
click at [851, 130] on div "$ 240" at bounding box center [851, 128] width 211 height 32
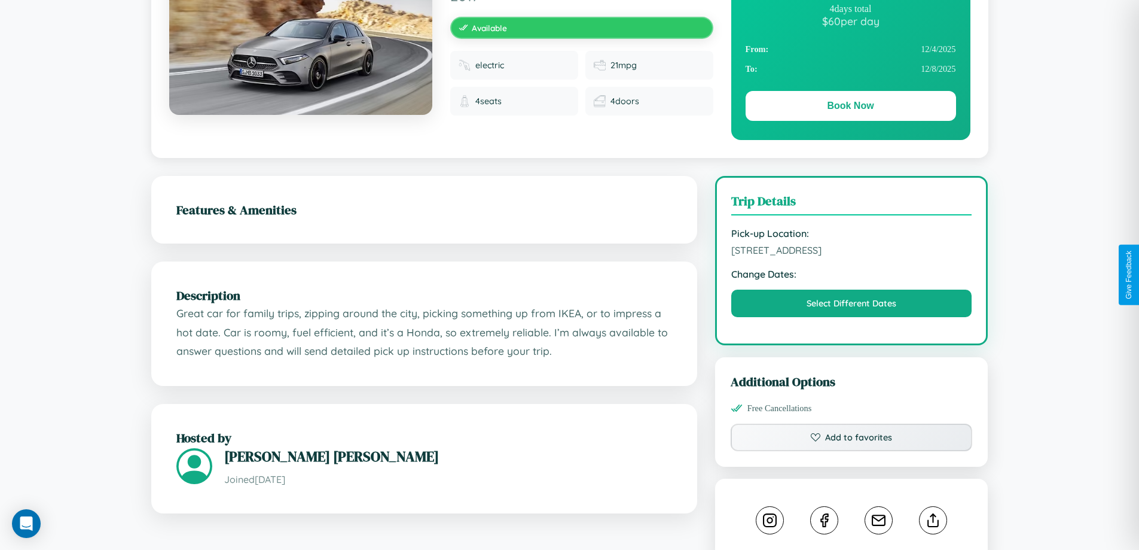
scroll to position [310, 0]
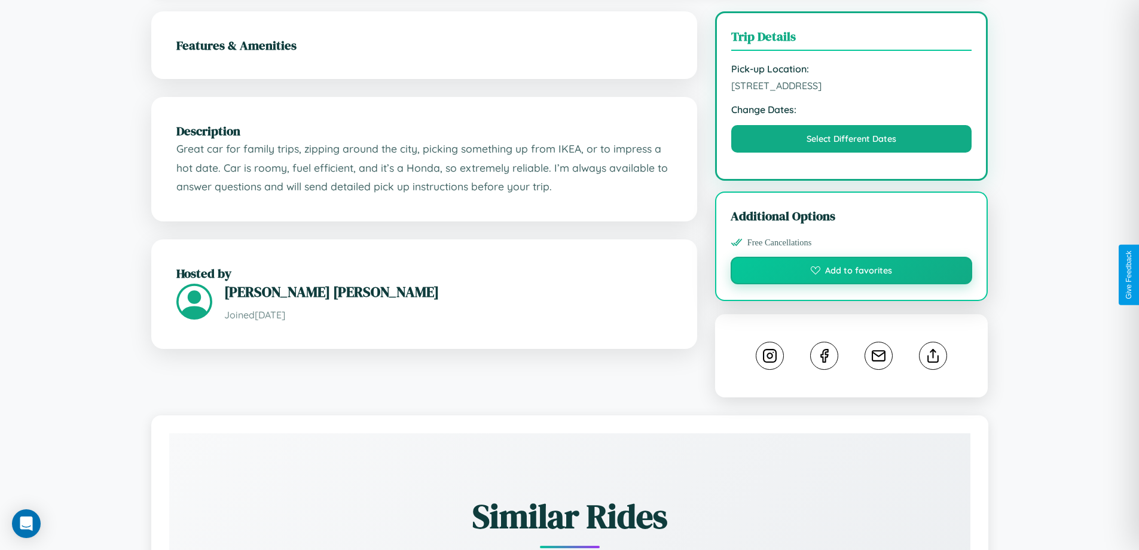
click at [852, 272] on button "Add to favorites" at bounding box center [852, 271] width 242 height 28
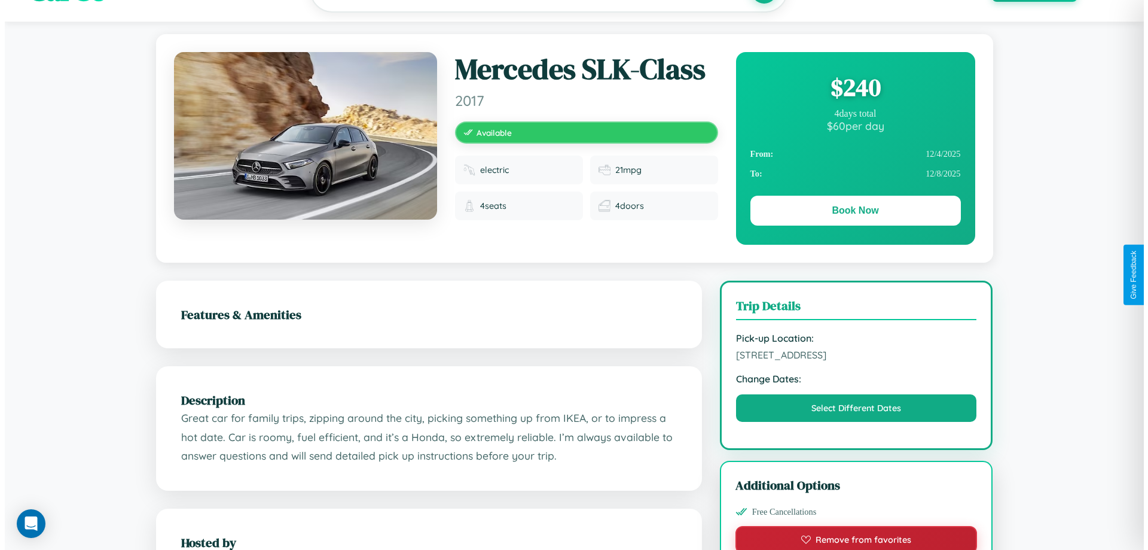
scroll to position [0, 0]
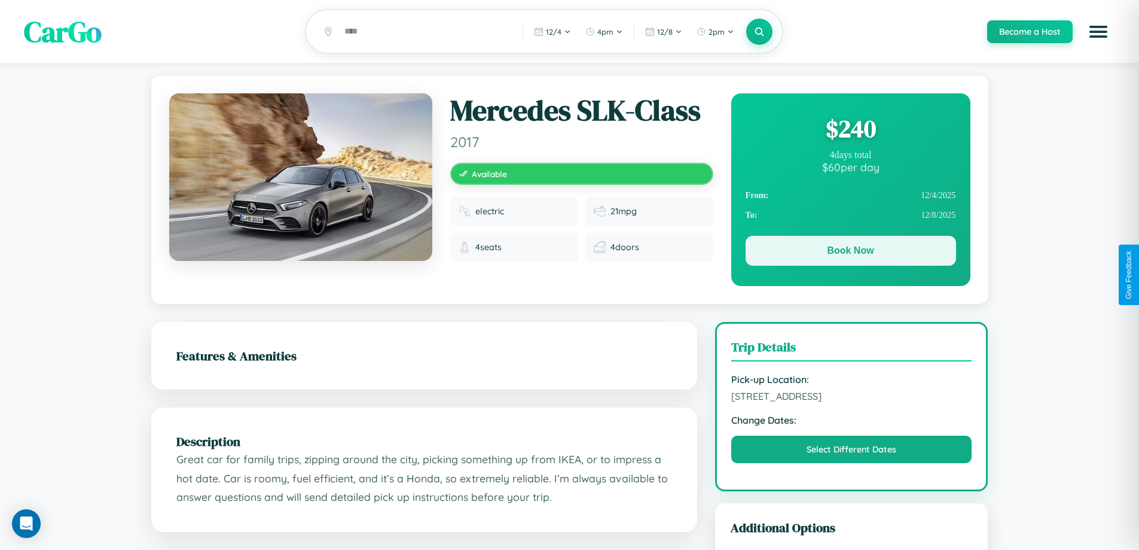
click at [851, 252] on button "Book Now" at bounding box center [851, 251] width 211 height 30
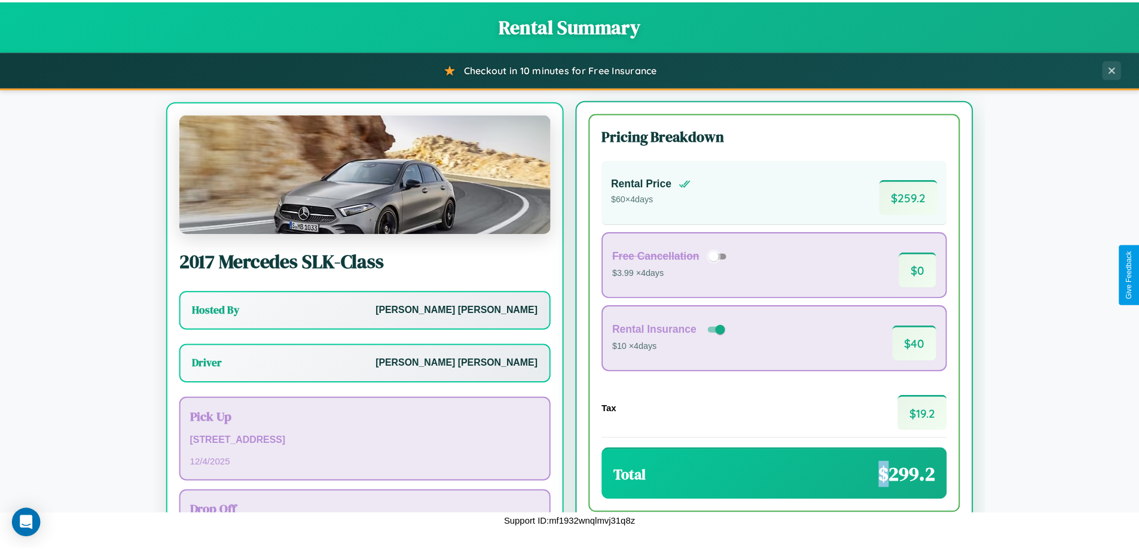
scroll to position [56, 0]
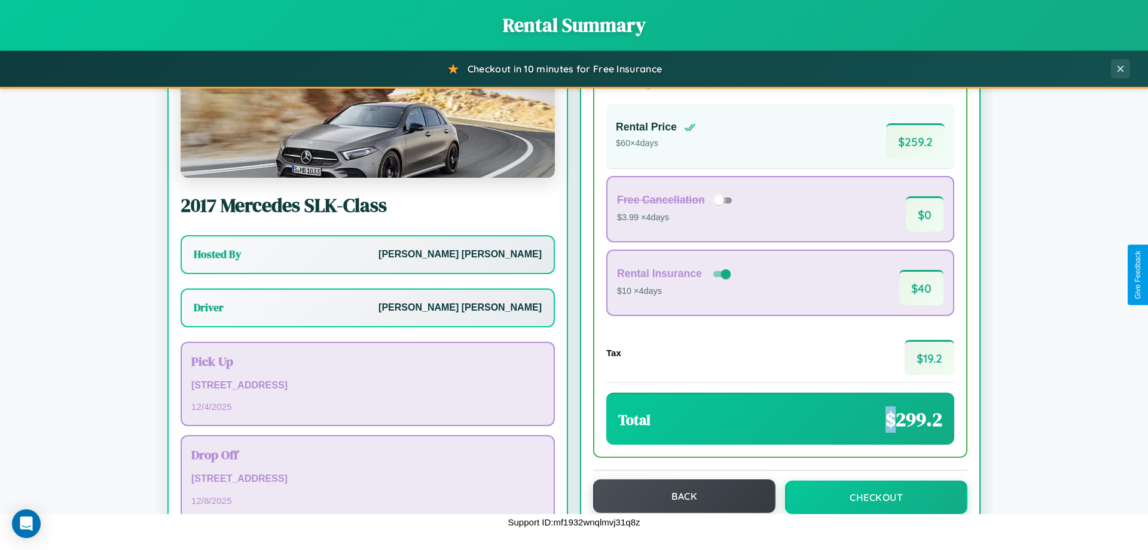
click at [679, 496] on button "Back" at bounding box center [684, 495] width 182 height 33
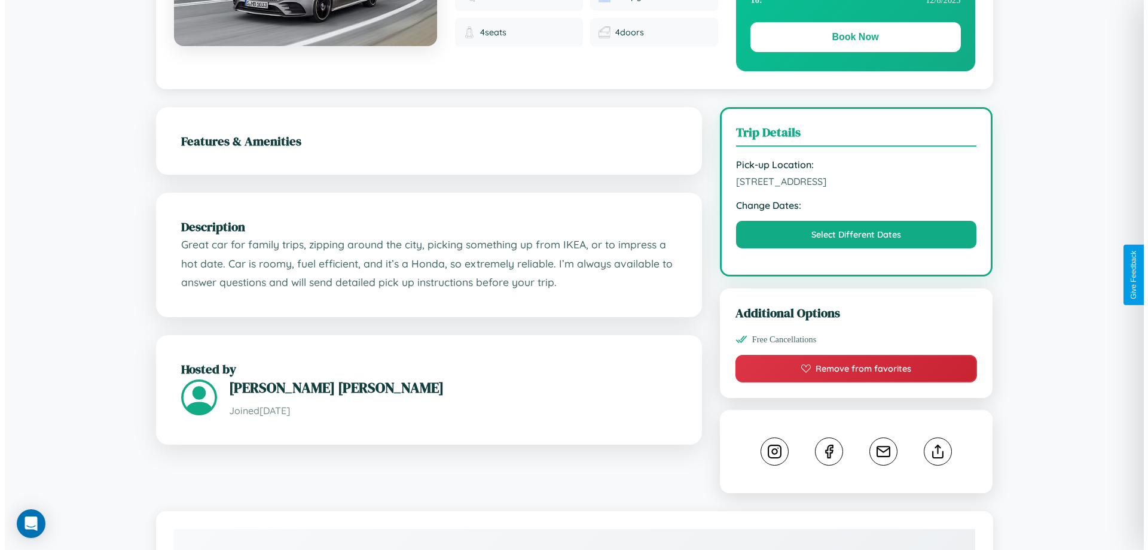
scroll to position [310, 0]
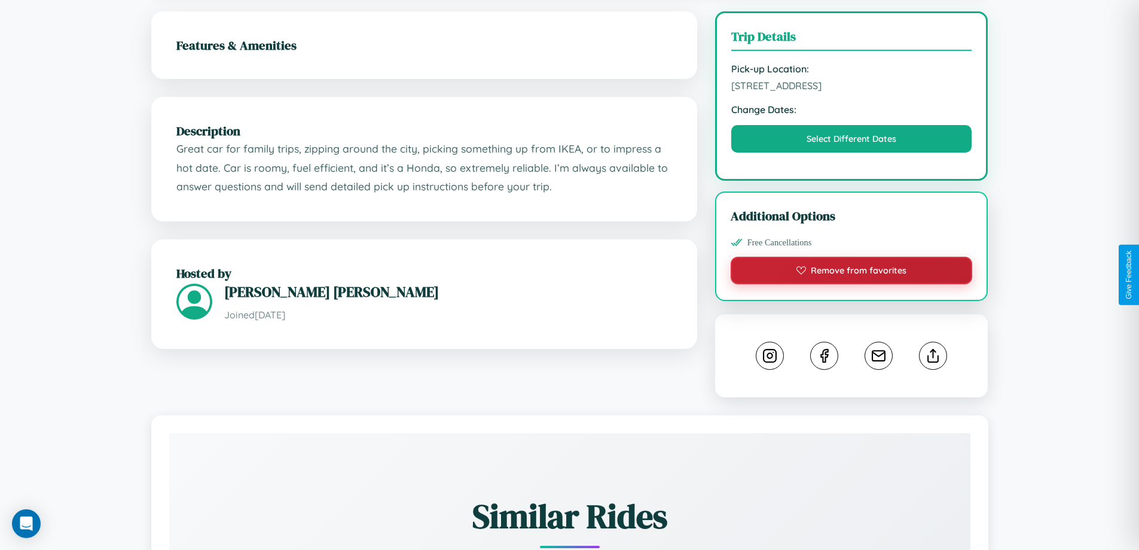
click at [852, 272] on button "Remove from favorites" at bounding box center [852, 271] width 242 height 28
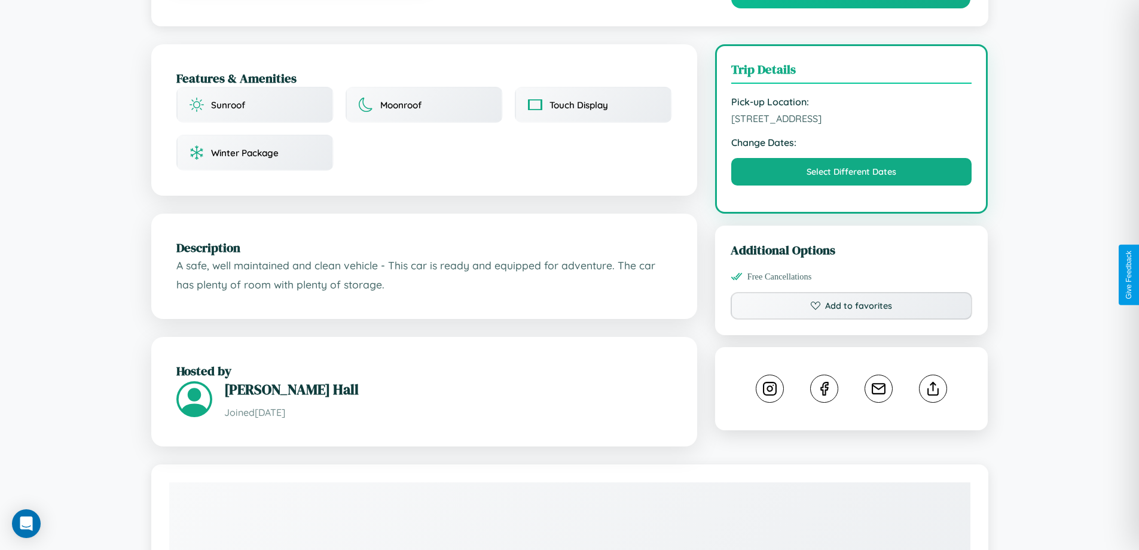
scroll to position [393, 0]
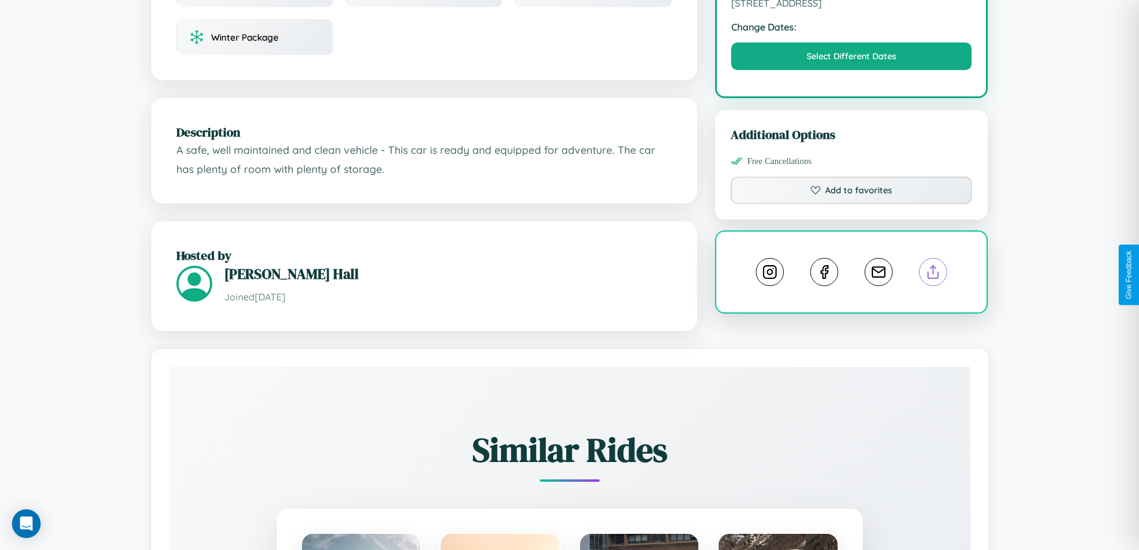
click at [934, 273] on line at bounding box center [934, 270] width 0 height 8
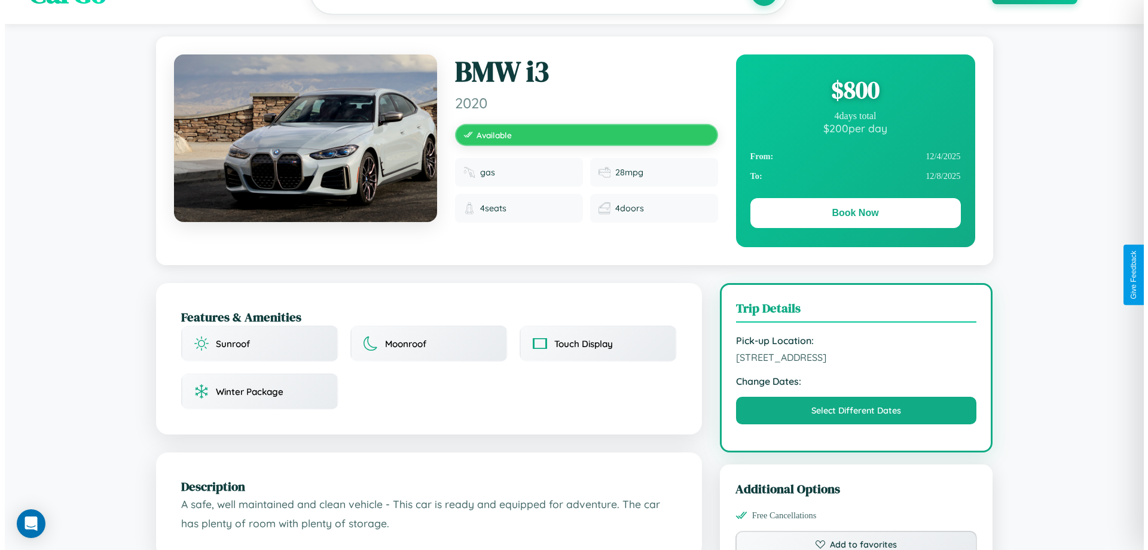
scroll to position [0, 0]
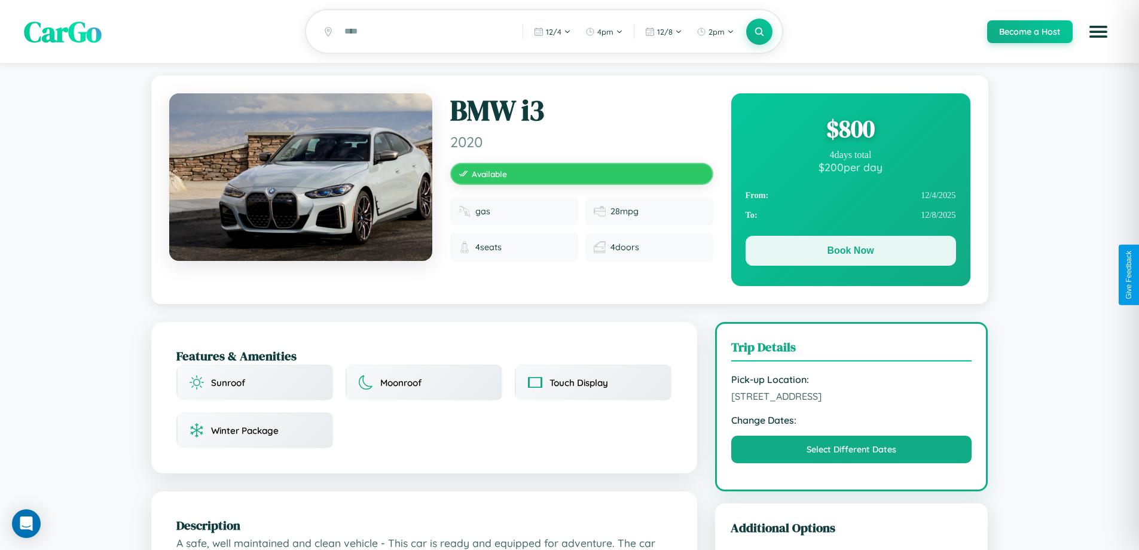
click at [851, 252] on button "Book Now" at bounding box center [851, 251] width 211 height 30
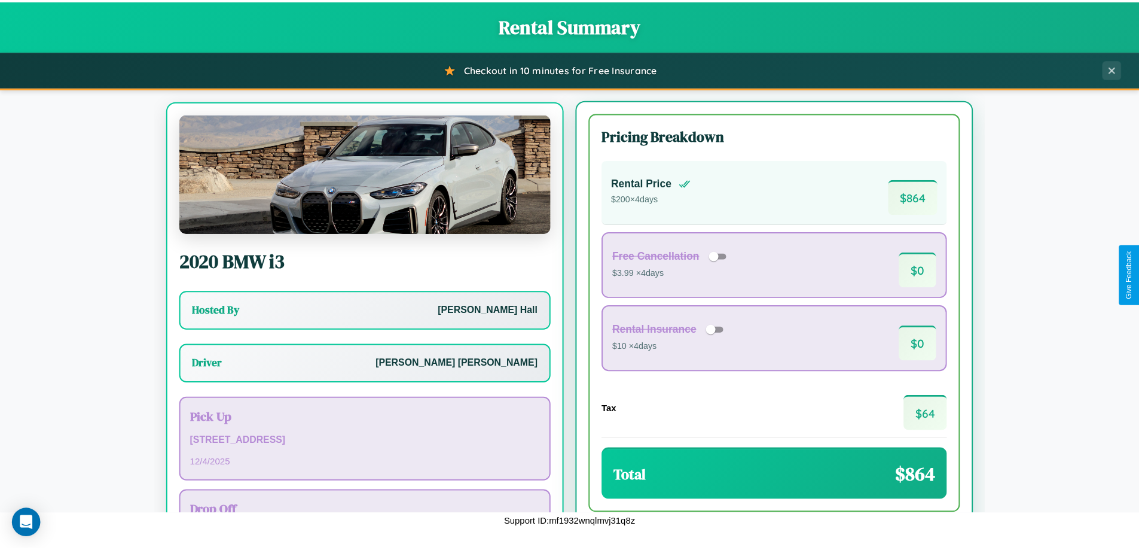
scroll to position [56, 0]
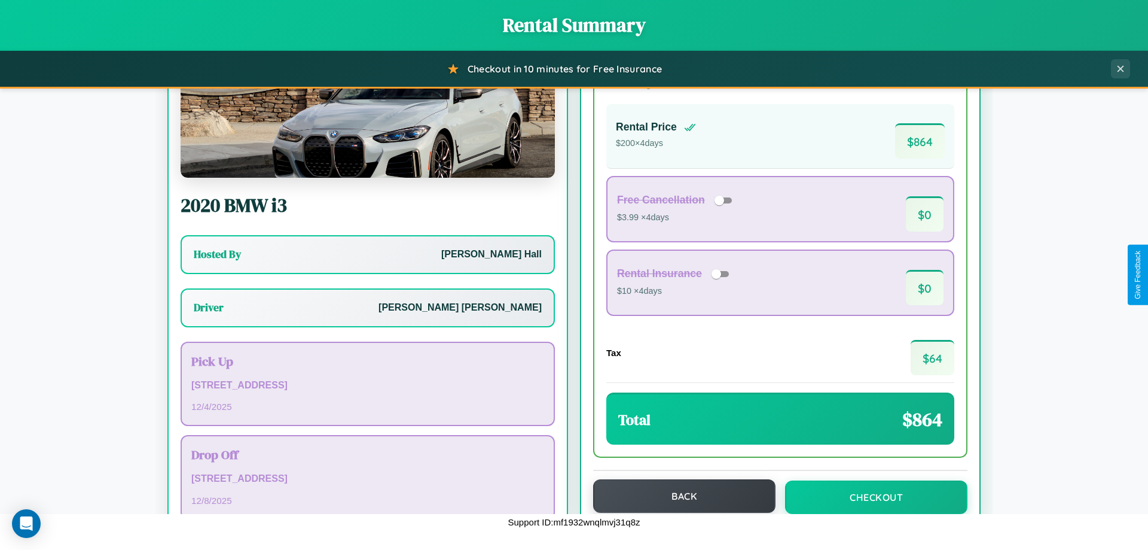
click at [679, 496] on button "Back" at bounding box center [684, 495] width 182 height 33
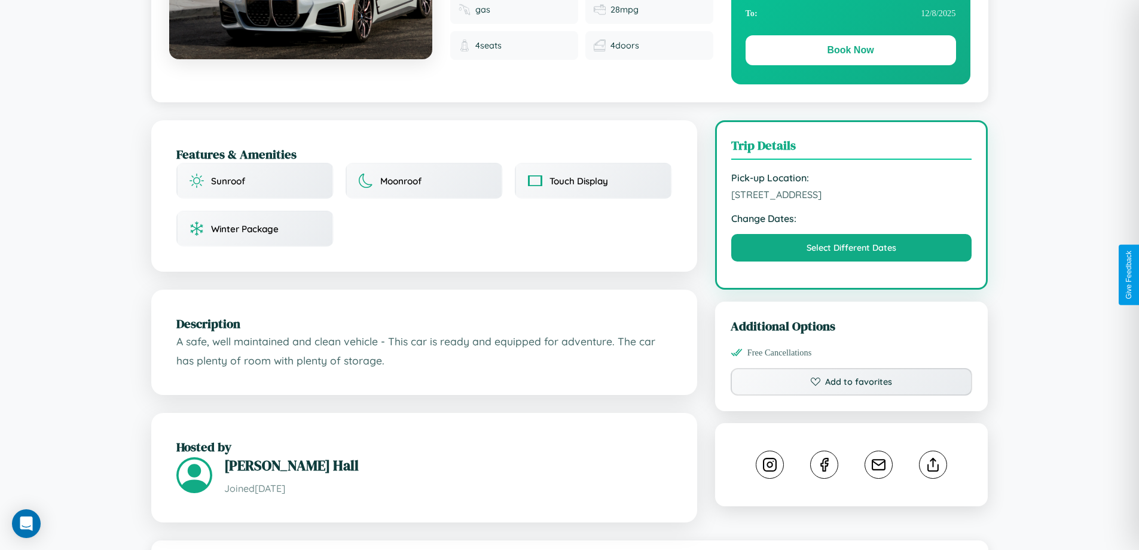
scroll to position [393, 0]
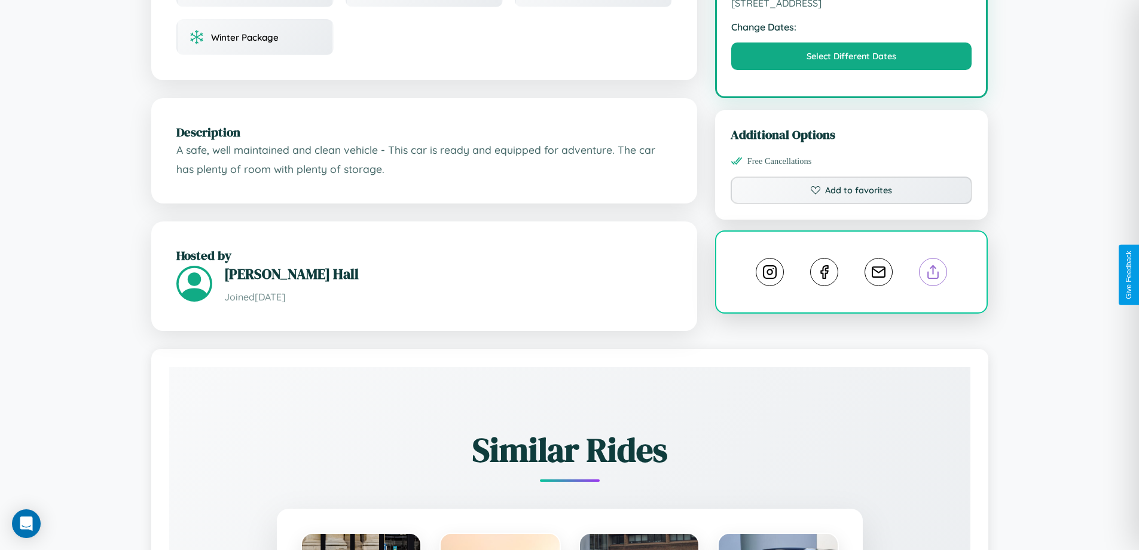
click at [934, 273] on line at bounding box center [934, 270] width 0 height 8
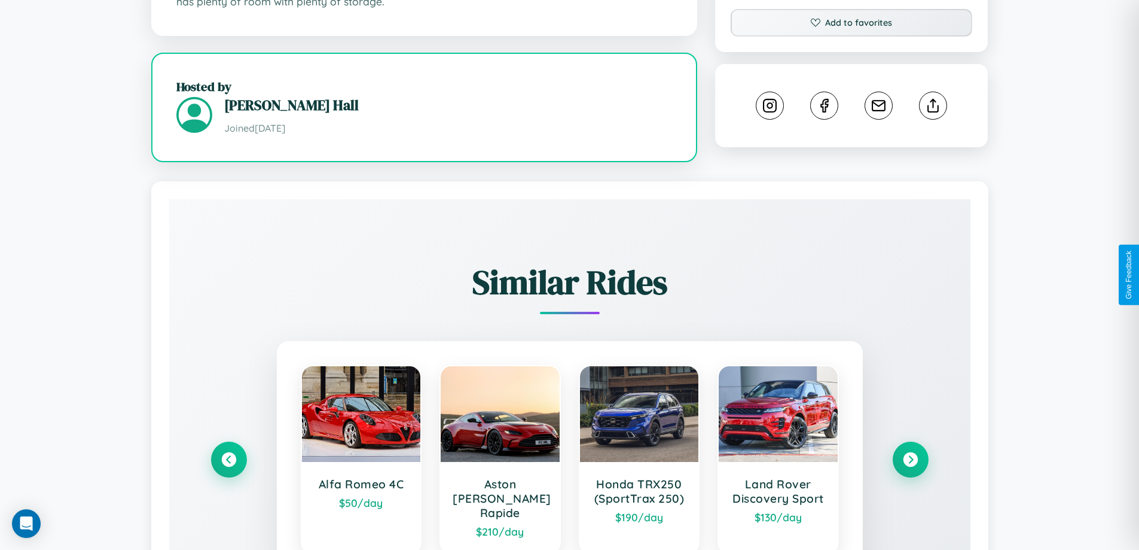
scroll to position [682, 0]
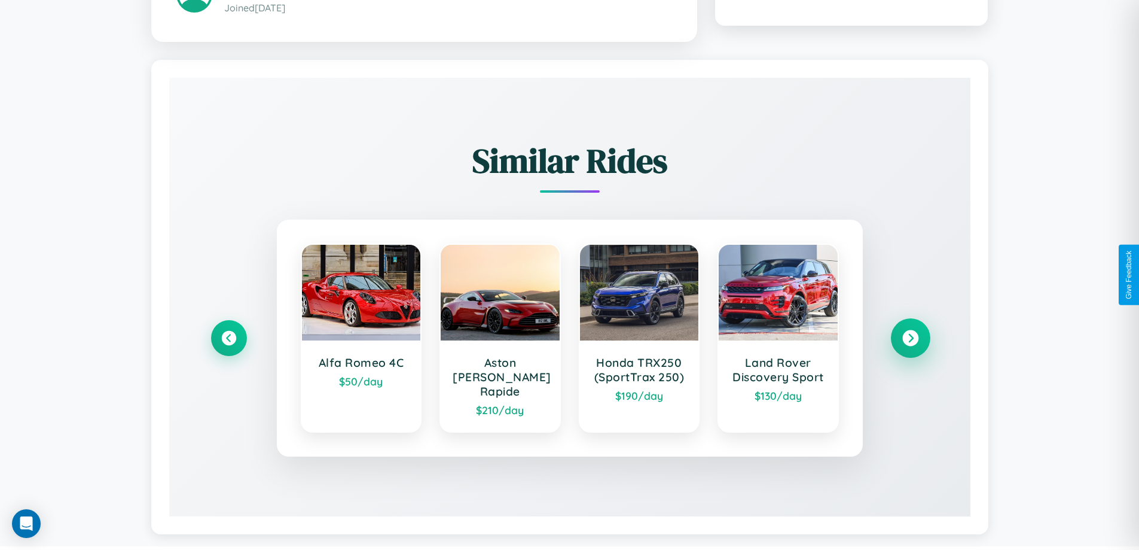
click at [910, 333] on icon at bounding box center [911, 338] width 16 height 16
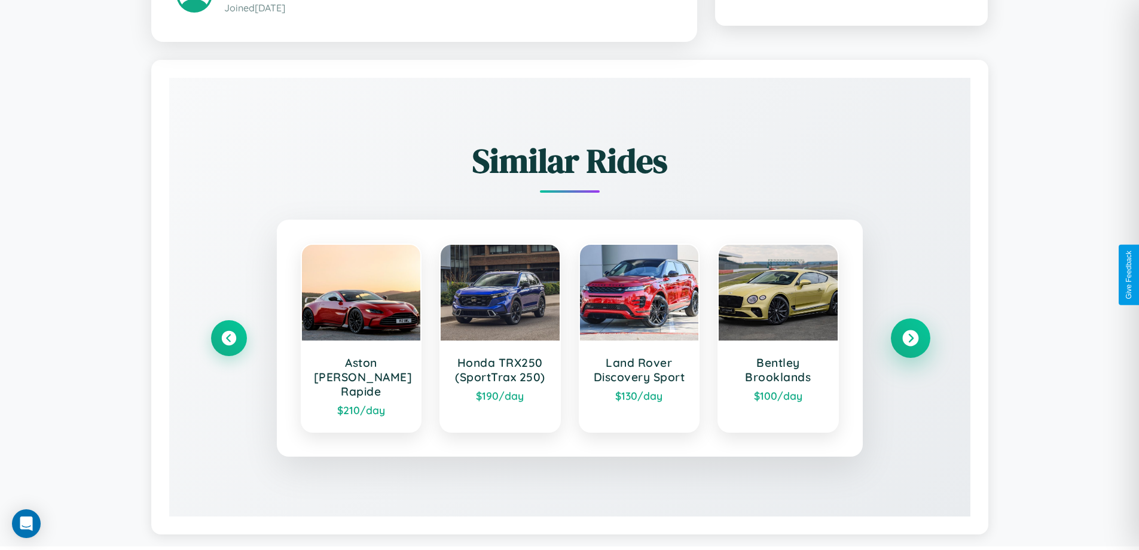
click at [910, 333] on icon at bounding box center [911, 338] width 16 height 16
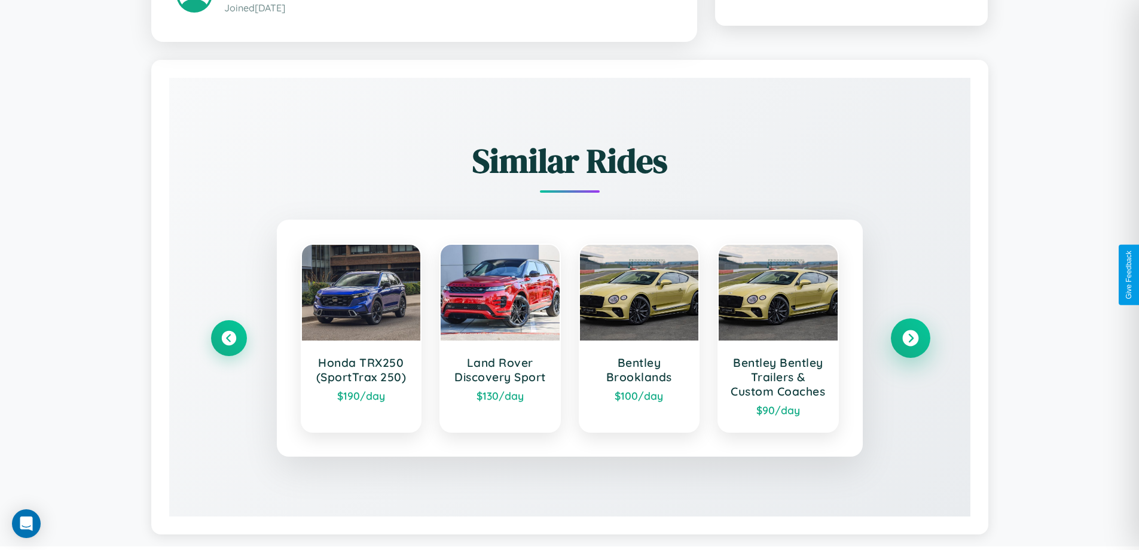
click at [910, 346] on icon at bounding box center [911, 338] width 16 height 16
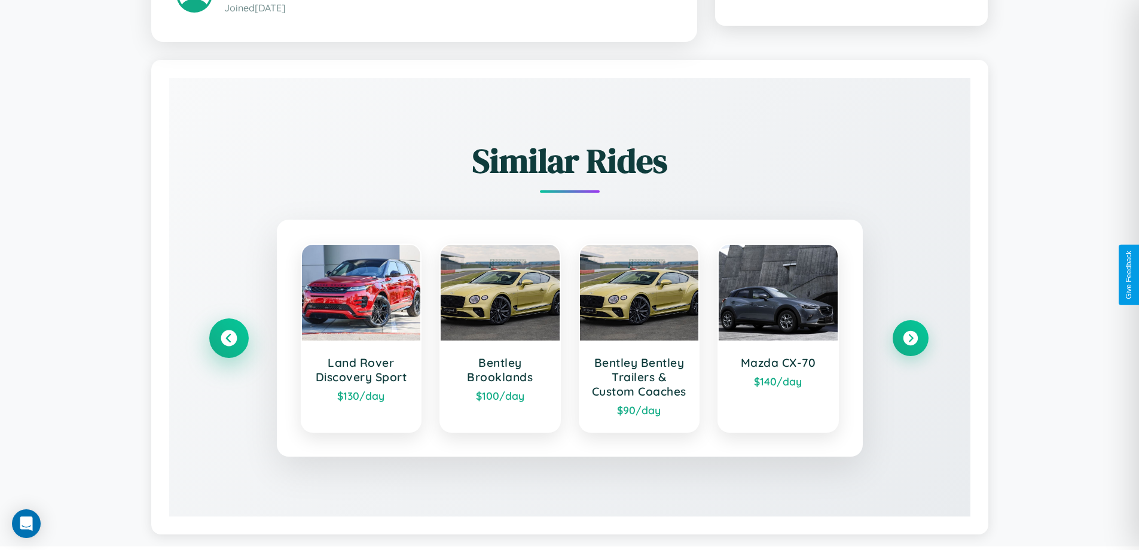
click at [228, 346] on icon at bounding box center [229, 338] width 16 height 16
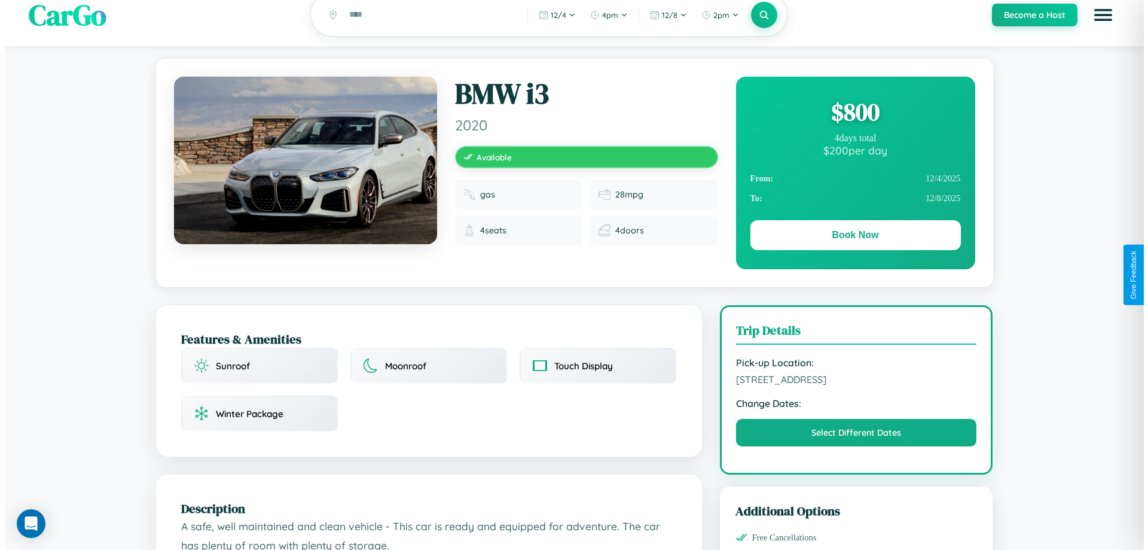
scroll to position [0, 0]
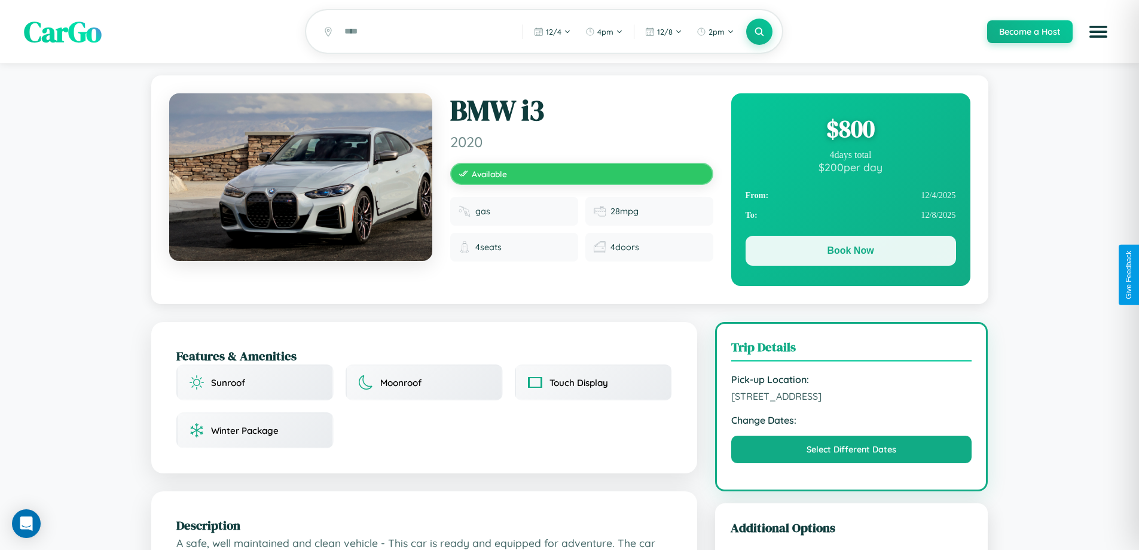
click at [851, 252] on button "Book Now" at bounding box center [851, 251] width 211 height 30
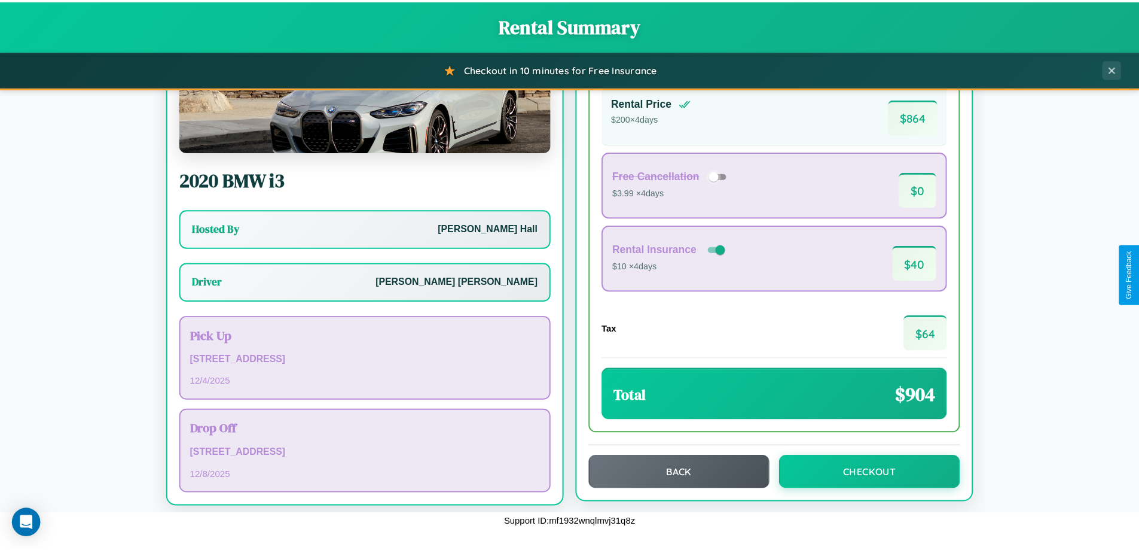
scroll to position [86, 0]
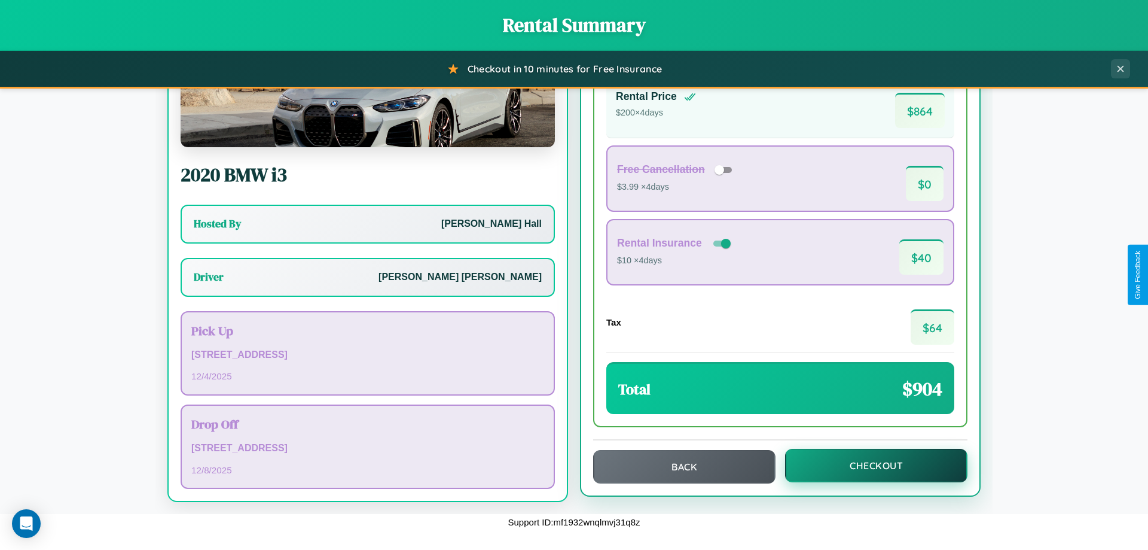
click at [868, 465] on button "Checkout" at bounding box center [876, 465] width 182 height 33
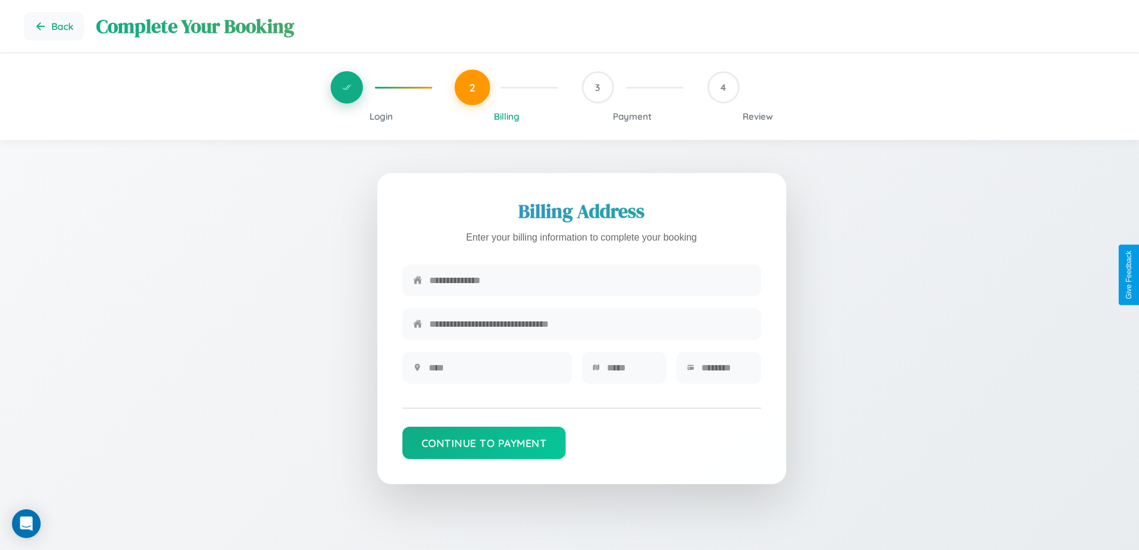
click at [590, 281] on input "text" at bounding box center [589, 280] width 321 height 29
type input "**********"
click at [495, 371] on input "text" at bounding box center [495, 367] width 133 height 29
type input "********"
click at [631, 371] on input "text" at bounding box center [631, 367] width 49 height 29
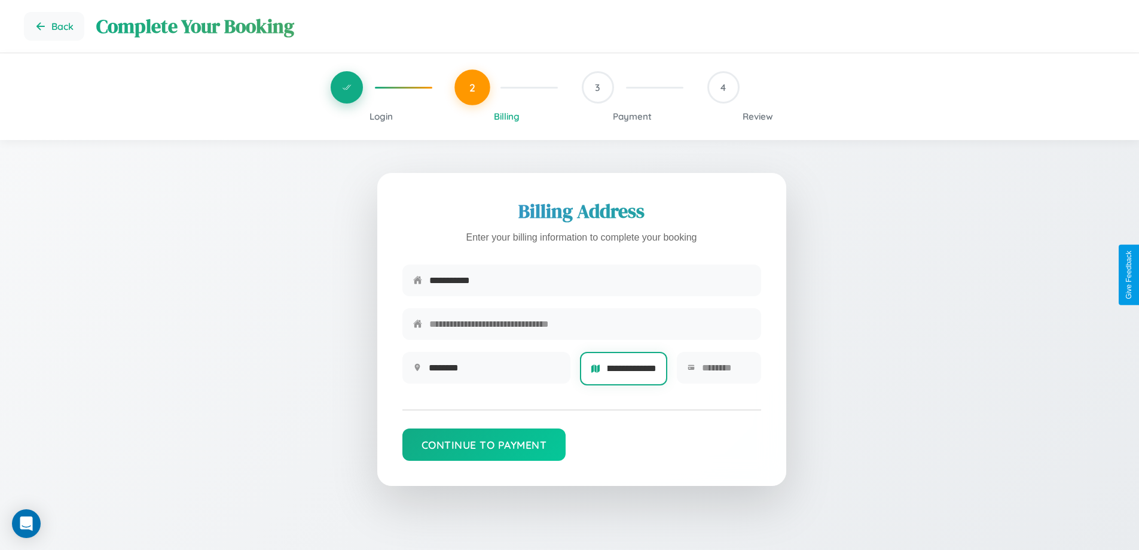
scroll to position [0, 17]
type input "**********"
click at [726, 371] on input "text" at bounding box center [726, 367] width 48 height 29
type input "*****"
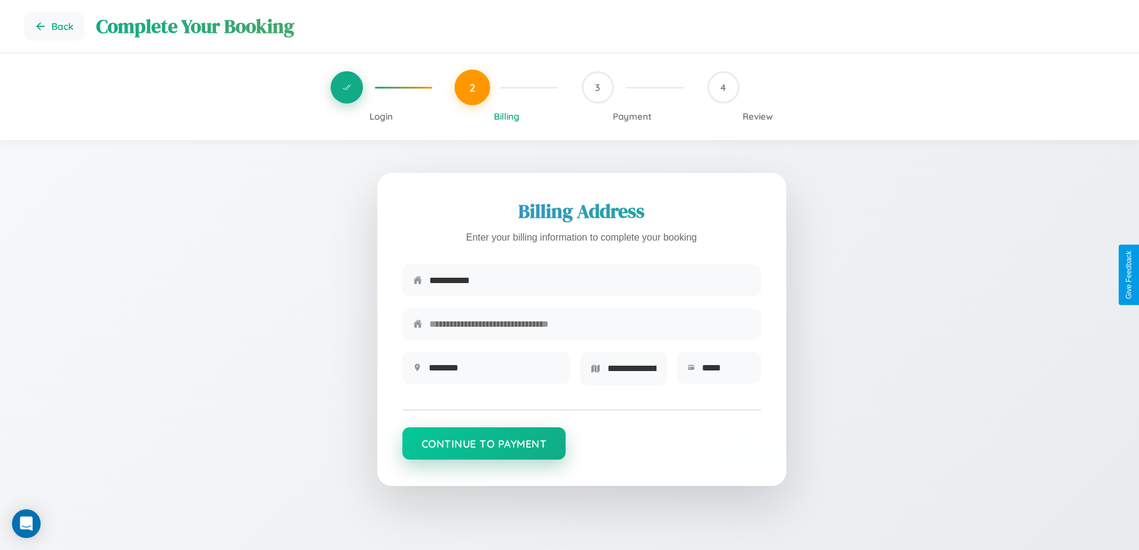
click at [484, 447] on button "Continue to Payment" at bounding box center [485, 443] width 164 height 32
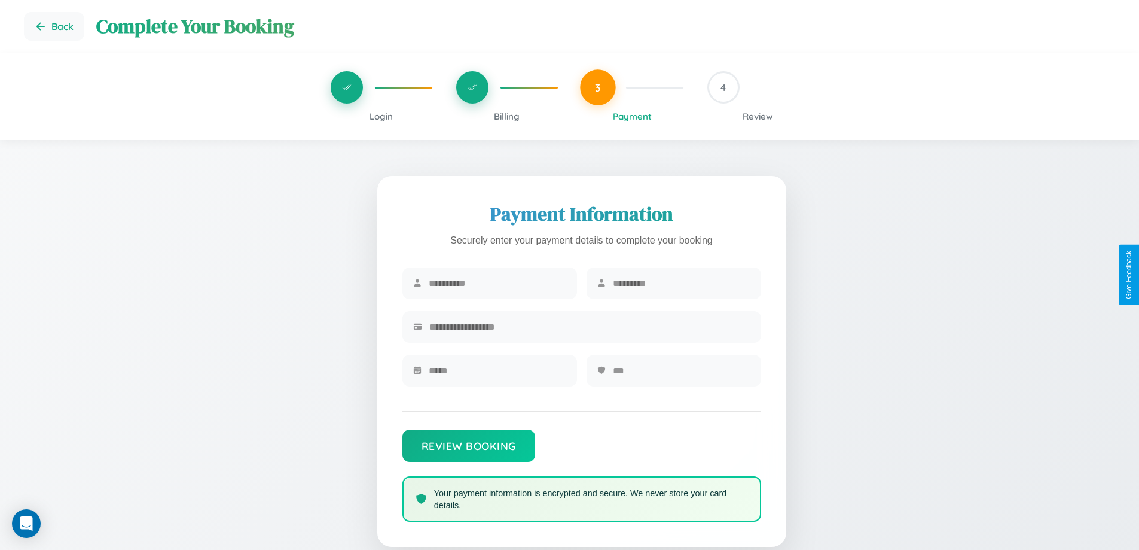
click at [381, 116] on span "Login" at bounding box center [381, 116] width 23 height 11
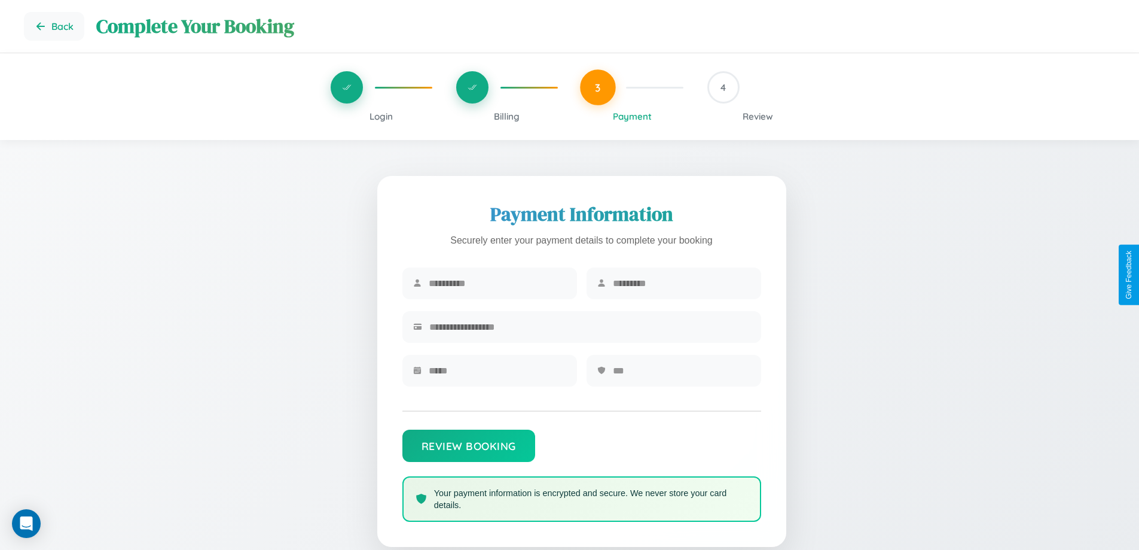
click at [381, 116] on span "Login" at bounding box center [381, 116] width 23 height 11
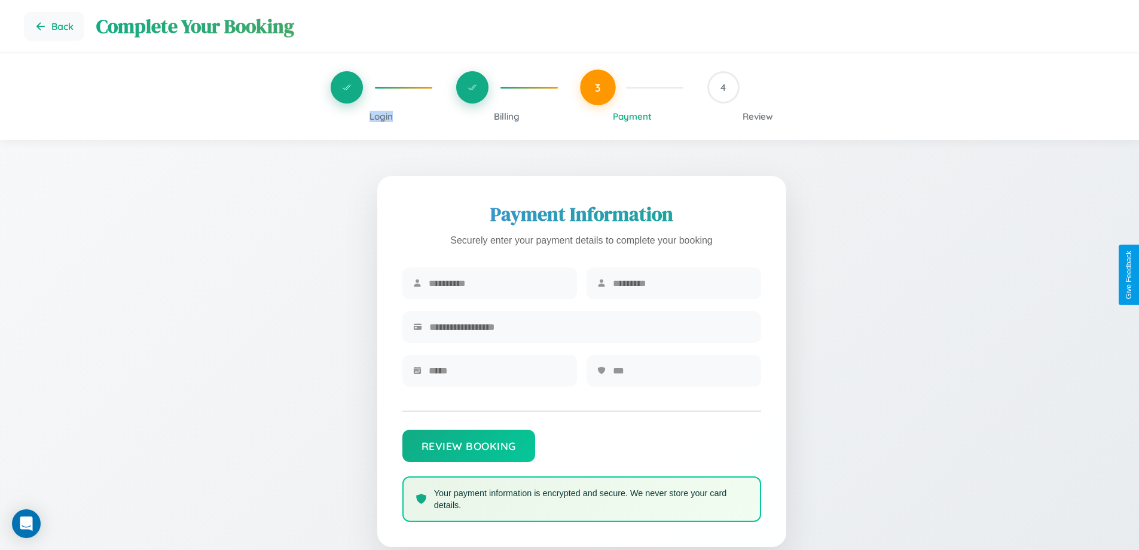
click at [381, 116] on span "Login" at bounding box center [381, 116] width 23 height 11
